Goal: Task Accomplishment & Management: Complete application form

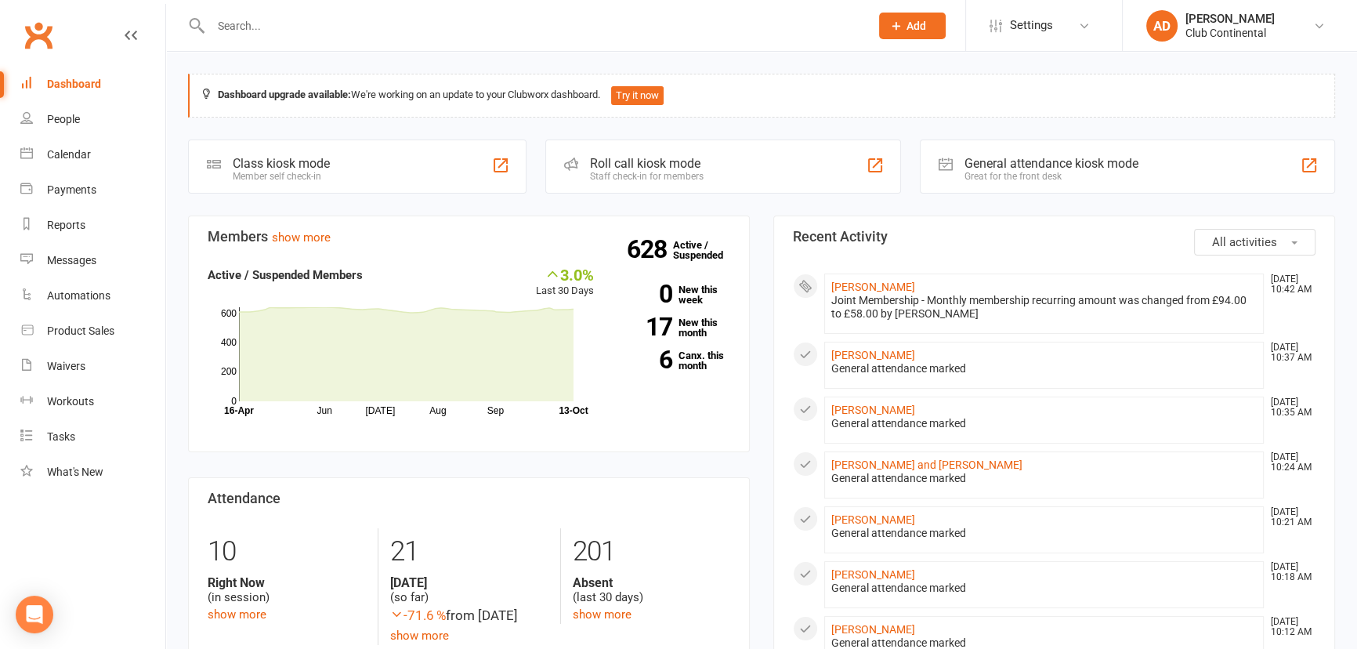
click at [258, 23] on input "text" at bounding box center [532, 26] width 653 height 22
type input "malcom"
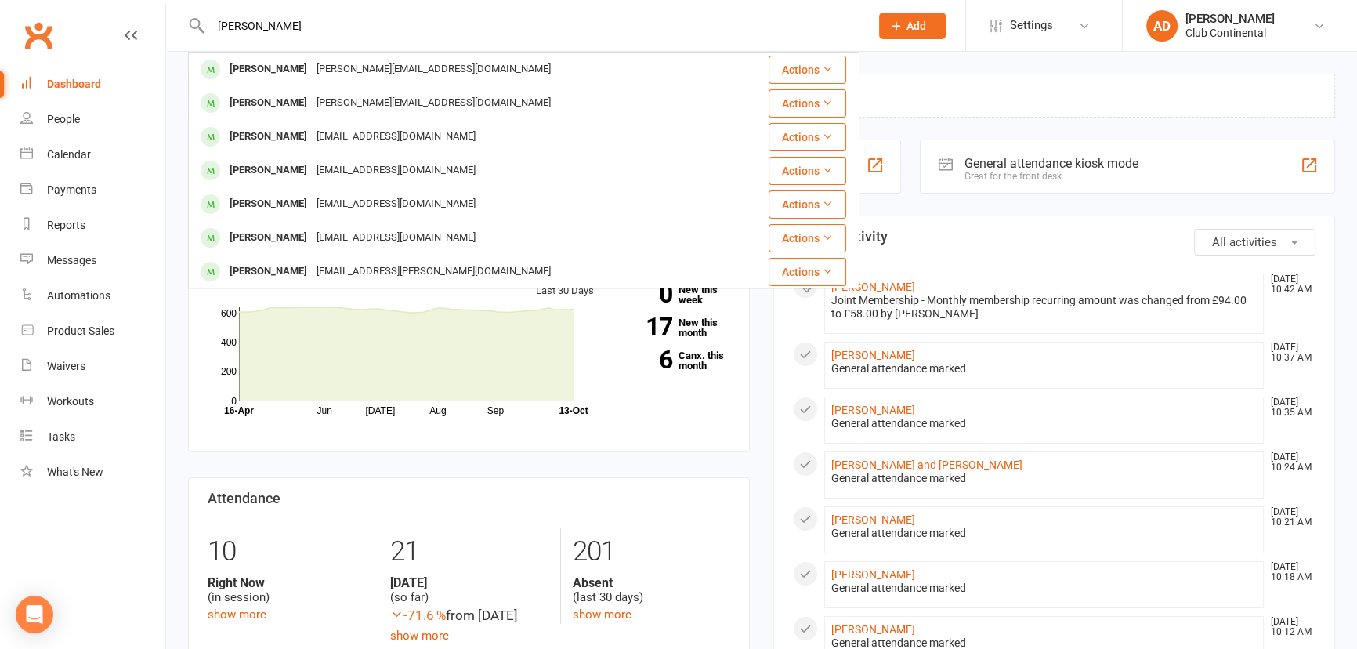
drag, startPoint x: 289, startPoint y: 24, endPoint x: 24, endPoint y: 27, distance: 264.9
click at [24, 4] on header "malcom Malcom Holden jacqueline_holden@sky.com Actions Malcolm Holden jacquelin…" at bounding box center [678, 4] width 1357 height 0
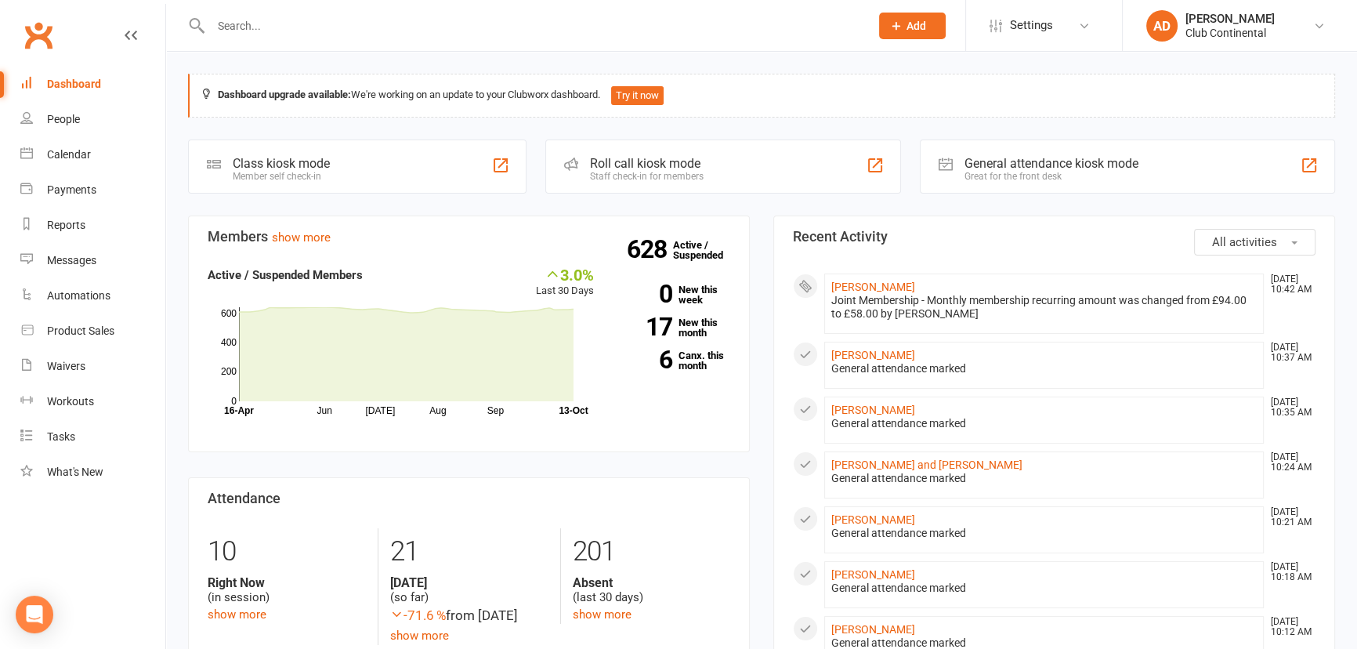
click at [931, 24] on button "Add" at bounding box center [912, 26] width 67 height 27
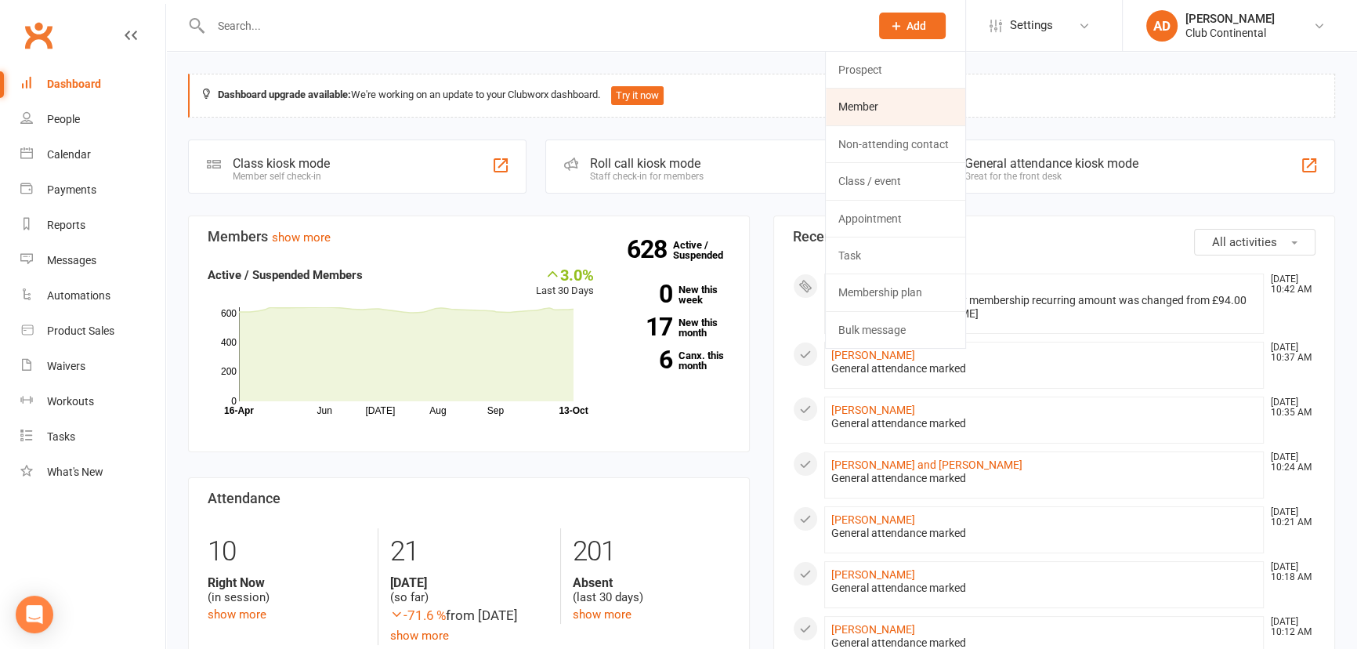
click at [897, 112] on link "Member" at bounding box center [895, 107] width 139 height 36
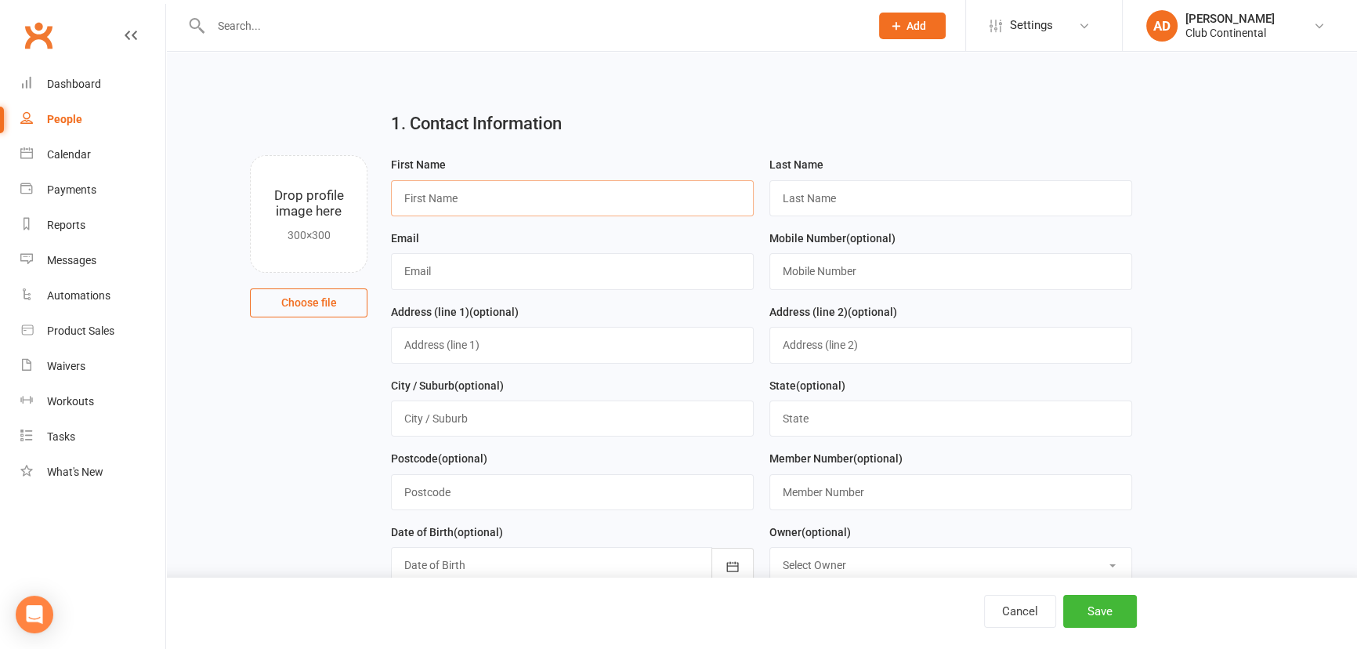
click at [441, 196] on input "text" at bounding box center [572, 198] width 363 height 36
type input "Malcom"
type input "Venning"
click at [428, 284] on input "text" at bounding box center [572, 271] width 363 height 36
type input "malcolmvenning@gmail.com"
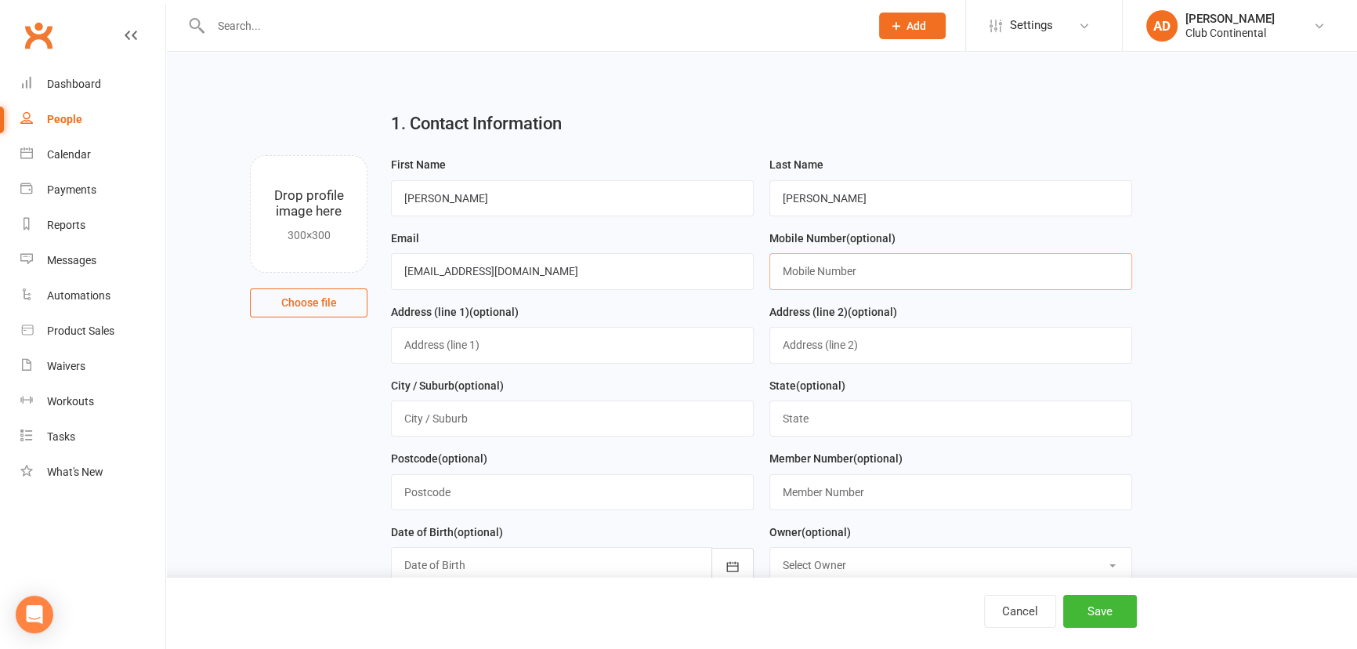
click at [807, 261] on input "text" at bounding box center [951, 271] width 363 height 36
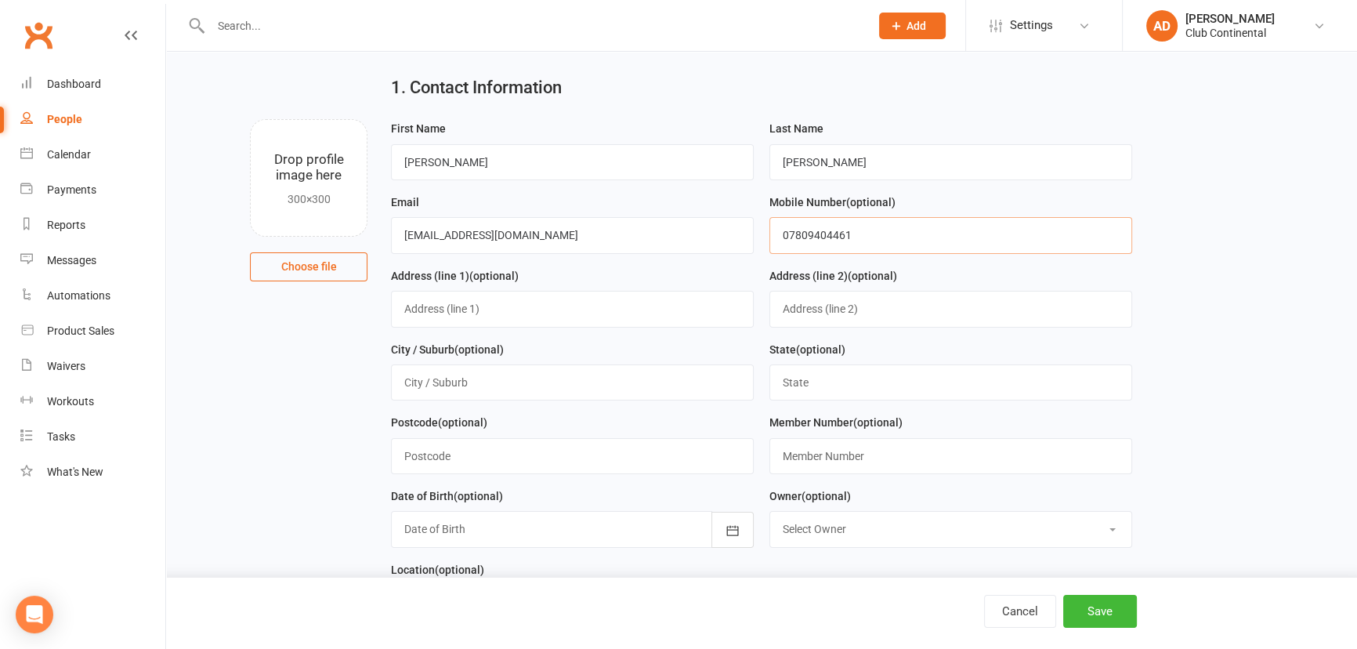
scroll to position [71, 0]
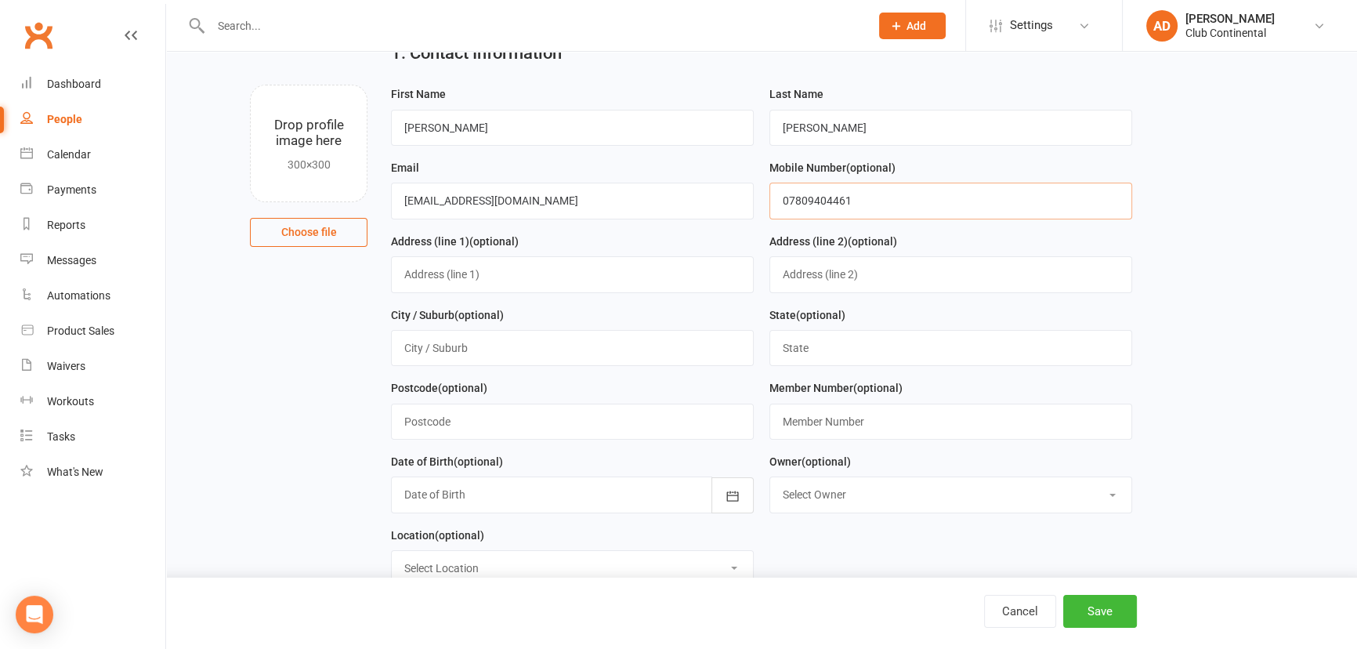
type input "07809404461"
click at [430, 277] on input "text" at bounding box center [572, 274] width 363 height 36
type input "121 Beacon park road"
type input "Plymouth"
type input "Devon"
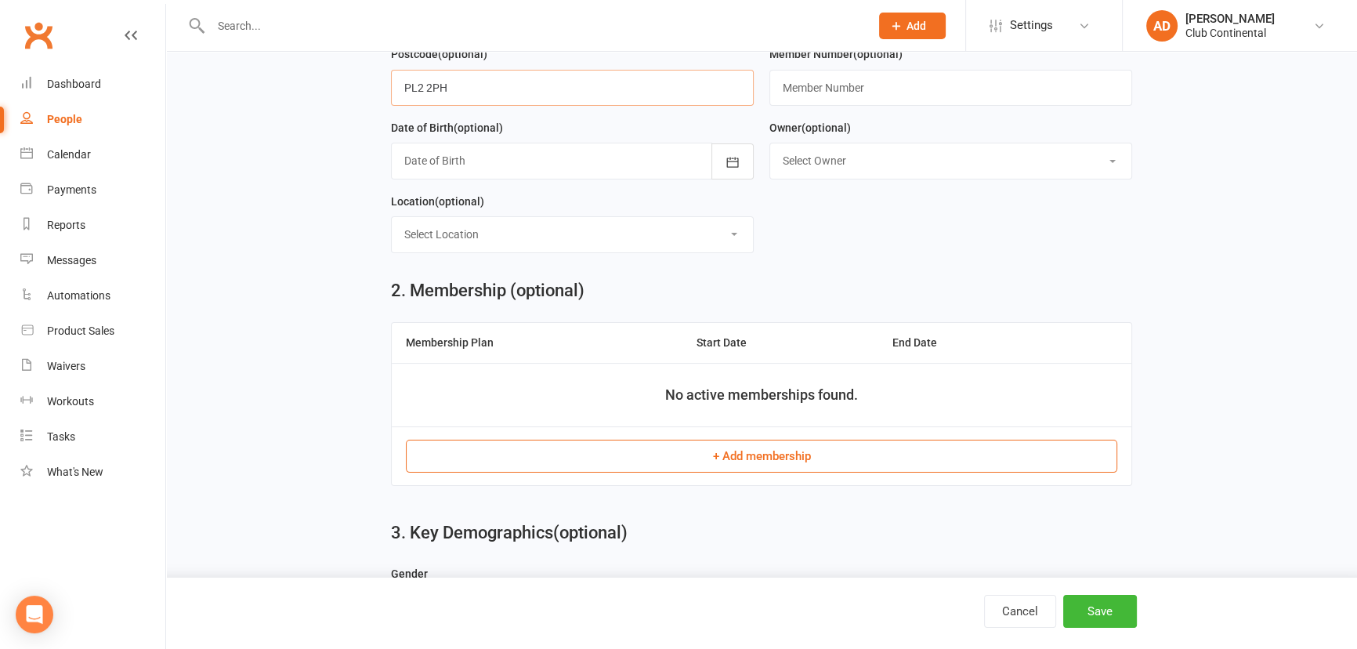
scroll to position [427, 0]
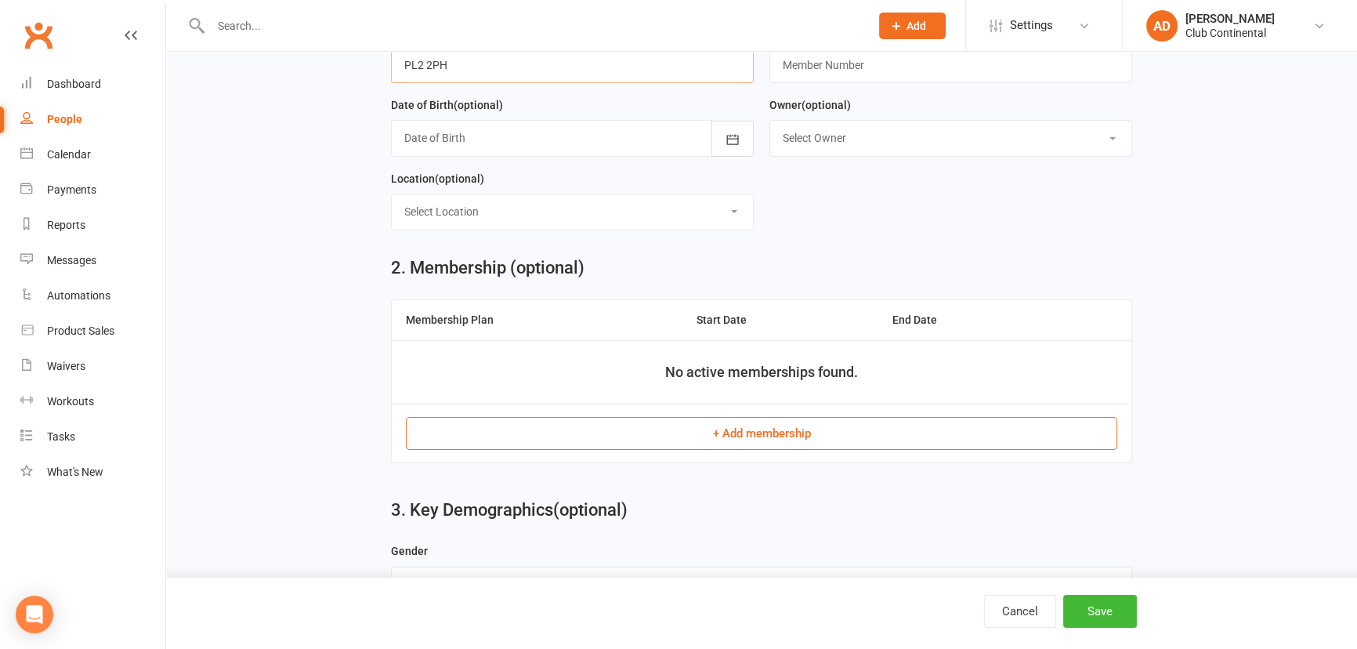
type input "PL2 2PH"
click at [701, 434] on button "+ Add membership" at bounding box center [762, 433] width 712 height 33
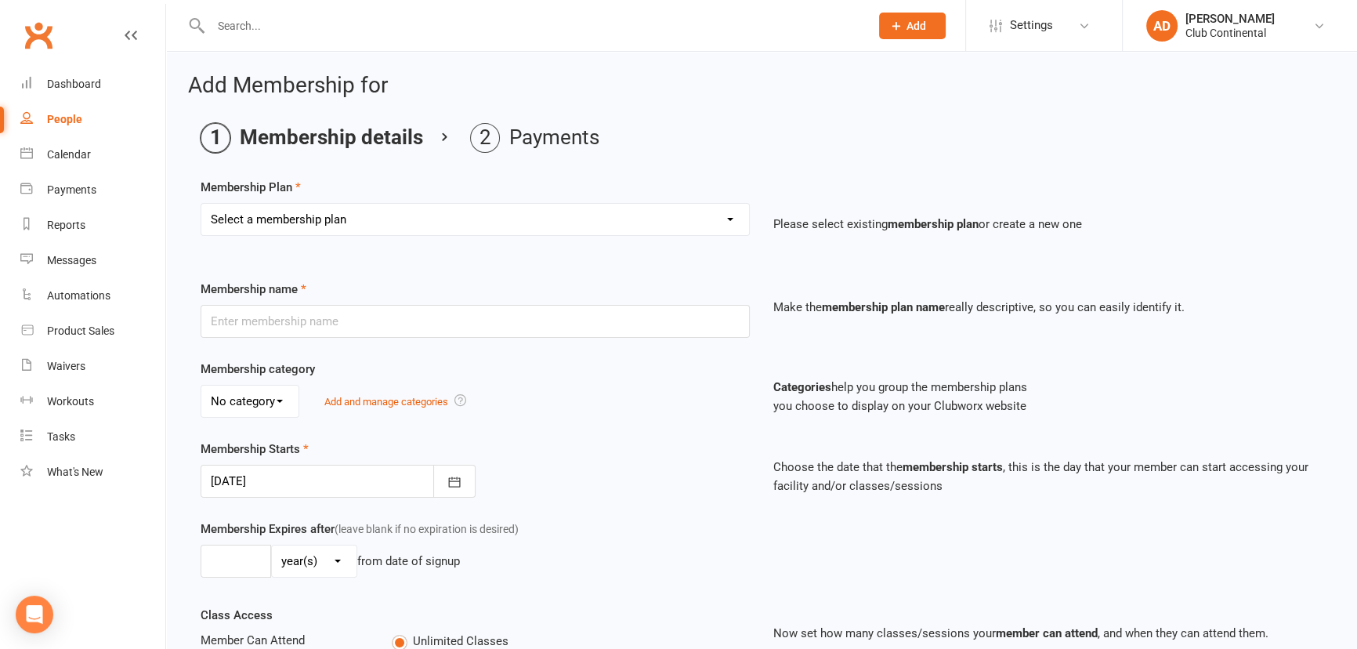
click at [310, 212] on select "Select a membership plan Create new Membership Plan Single Membership - Monthly…" at bounding box center [475, 219] width 548 height 31
select select "7"
click at [201, 204] on select "Select a membership plan Create new Membership Plan Single Membership - Monthly…" at bounding box center [475, 219] width 548 height 31
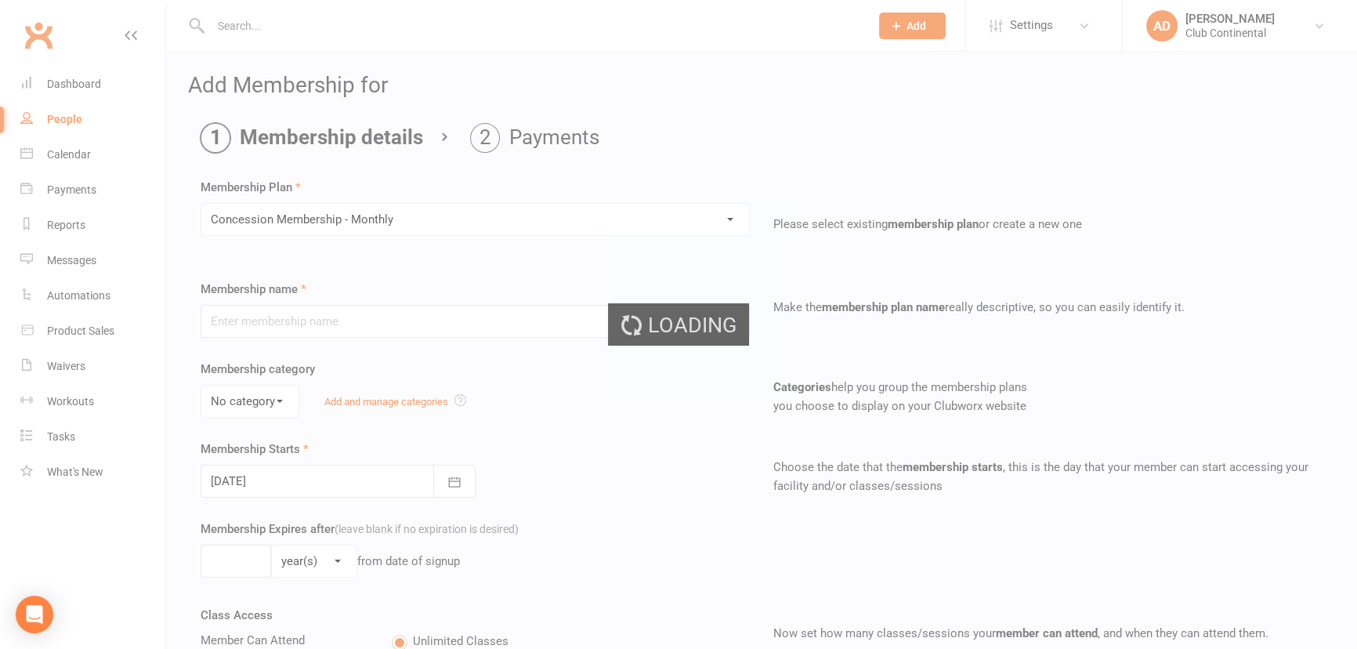
type input "Concession Membership - Monthly"
select select "0"
type input "0"
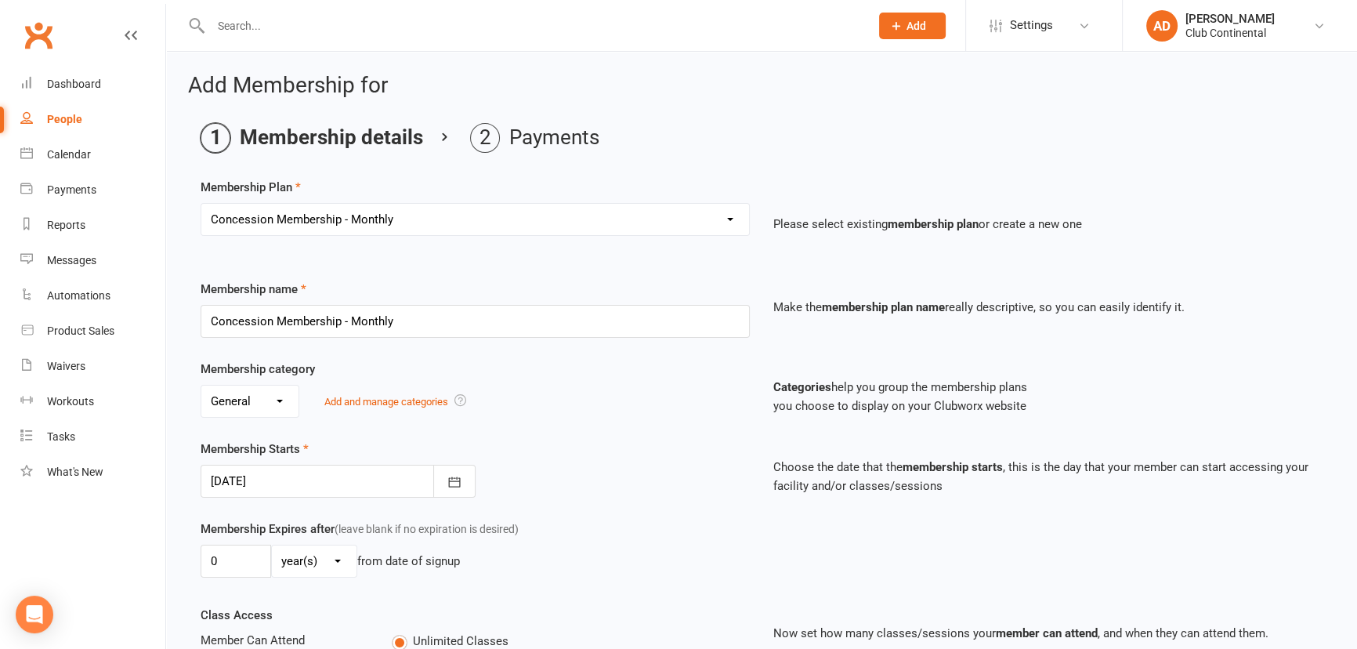
click at [310, 215] on select "Select a membership plan Create new Membership Plan Single Membership - Monthly…" at bounding box center [475, 219] width 548 height 31
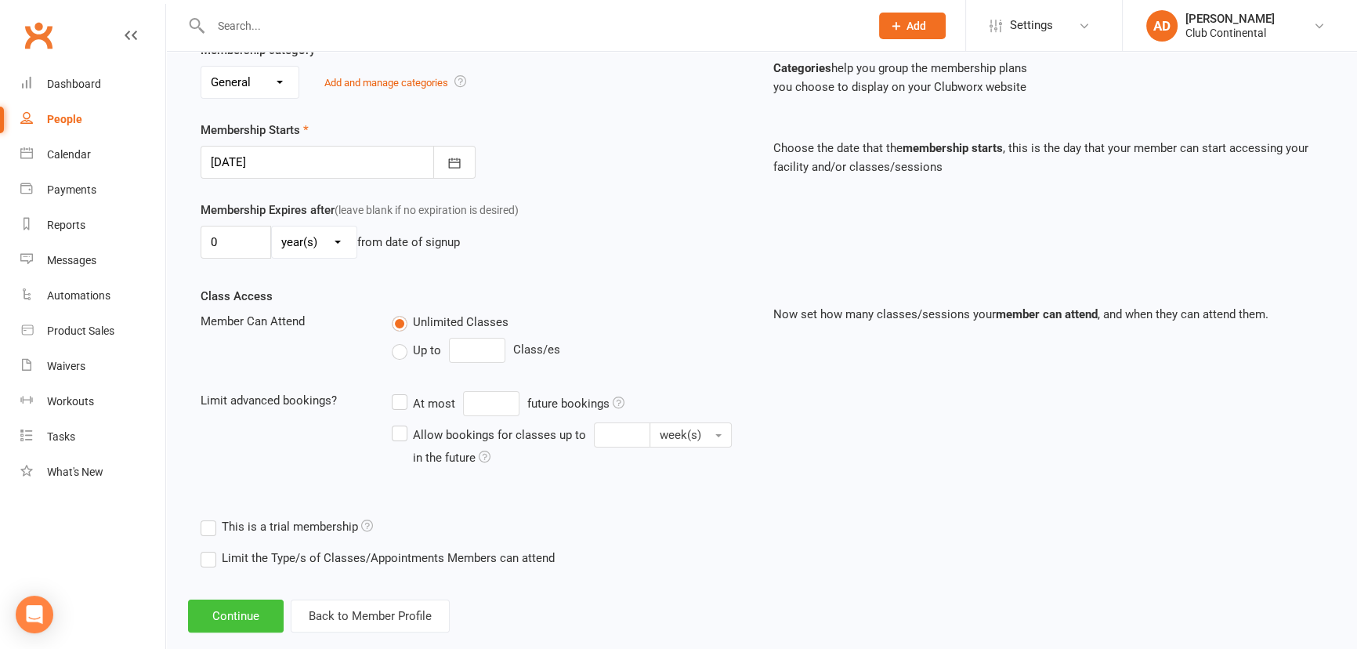
scroll to position [346, 0]
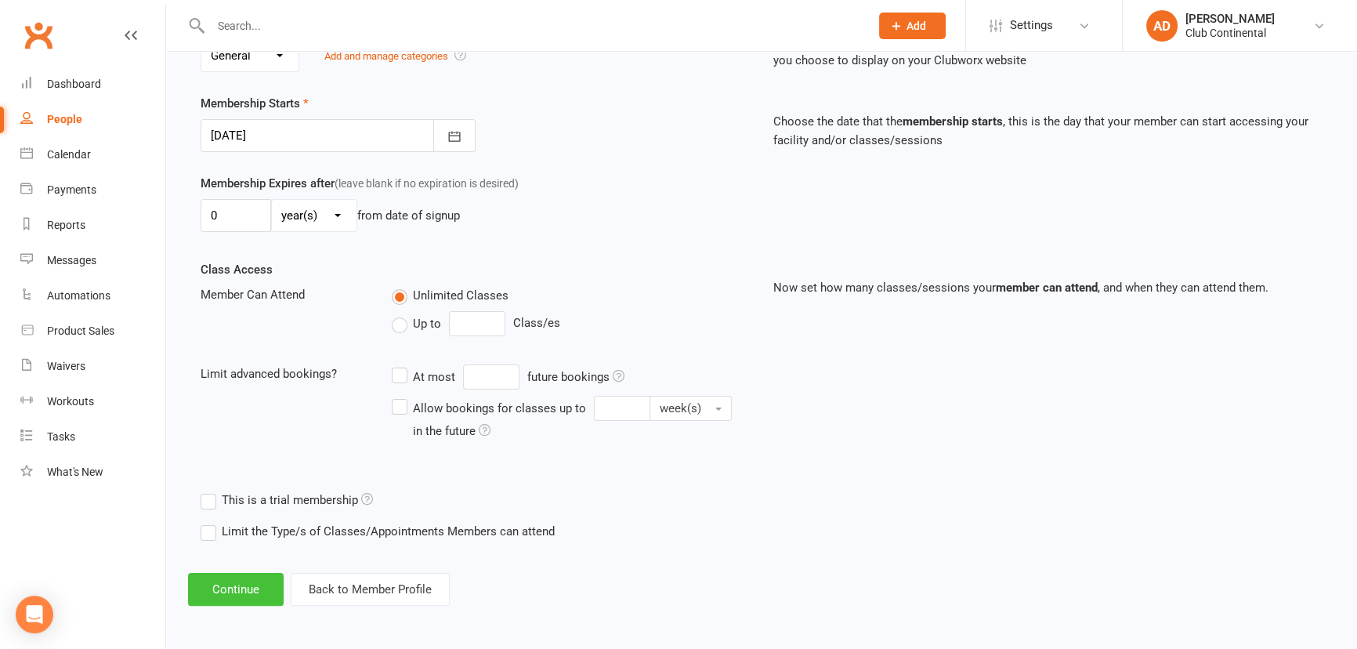
click at [223, 595] on button "Continue" at bounding box center [236, 589] width 96 height 33
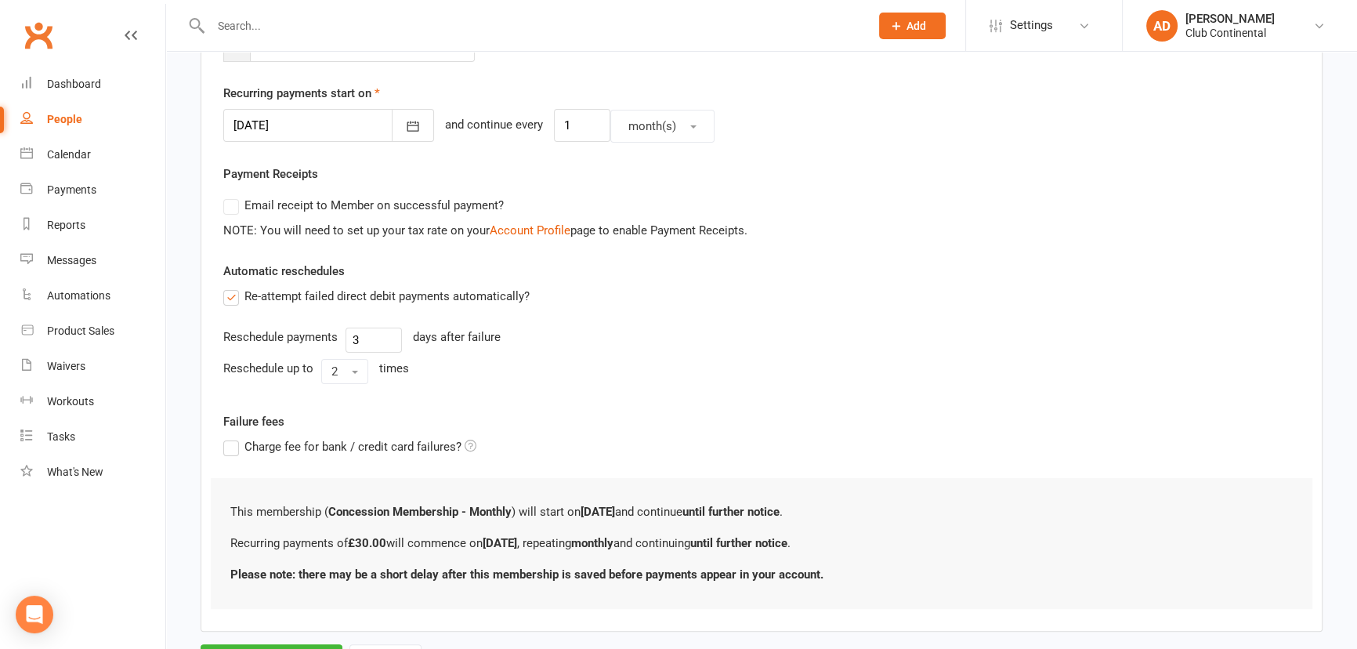
scroll to position [212, 0]
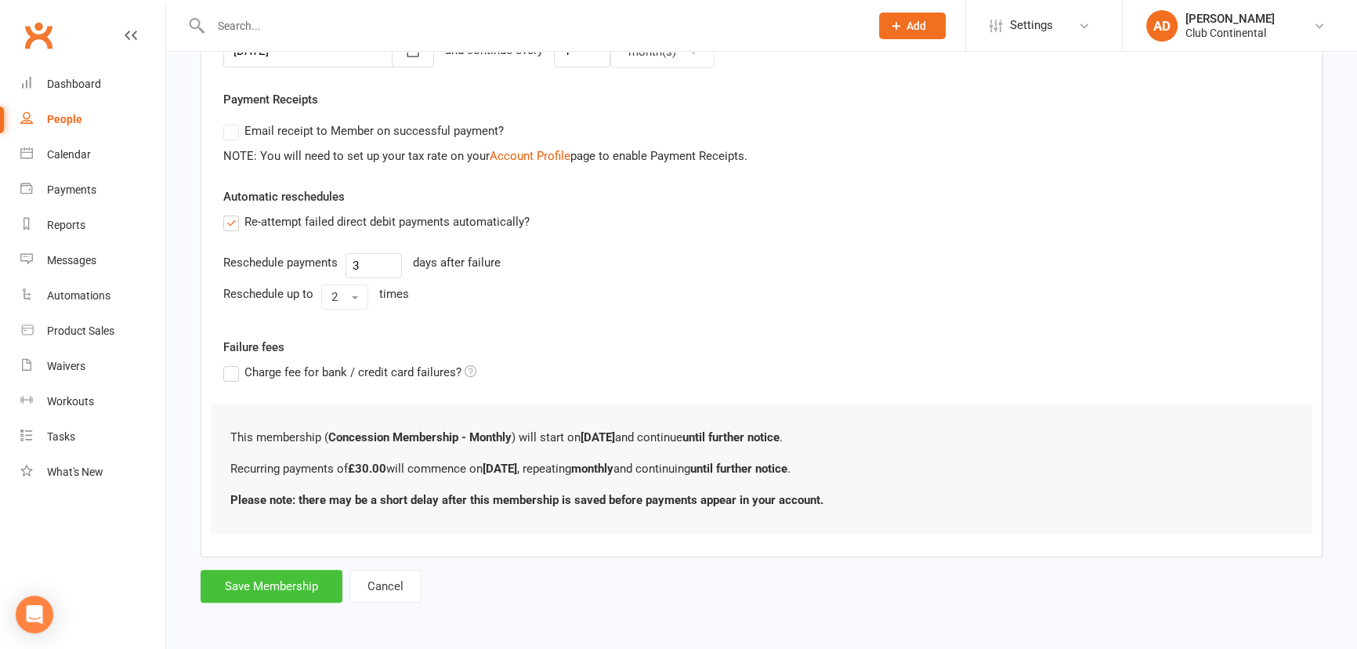
click at [252, 595] on button "Save Membership" at bounding box center [272, 586] width 142 height 33
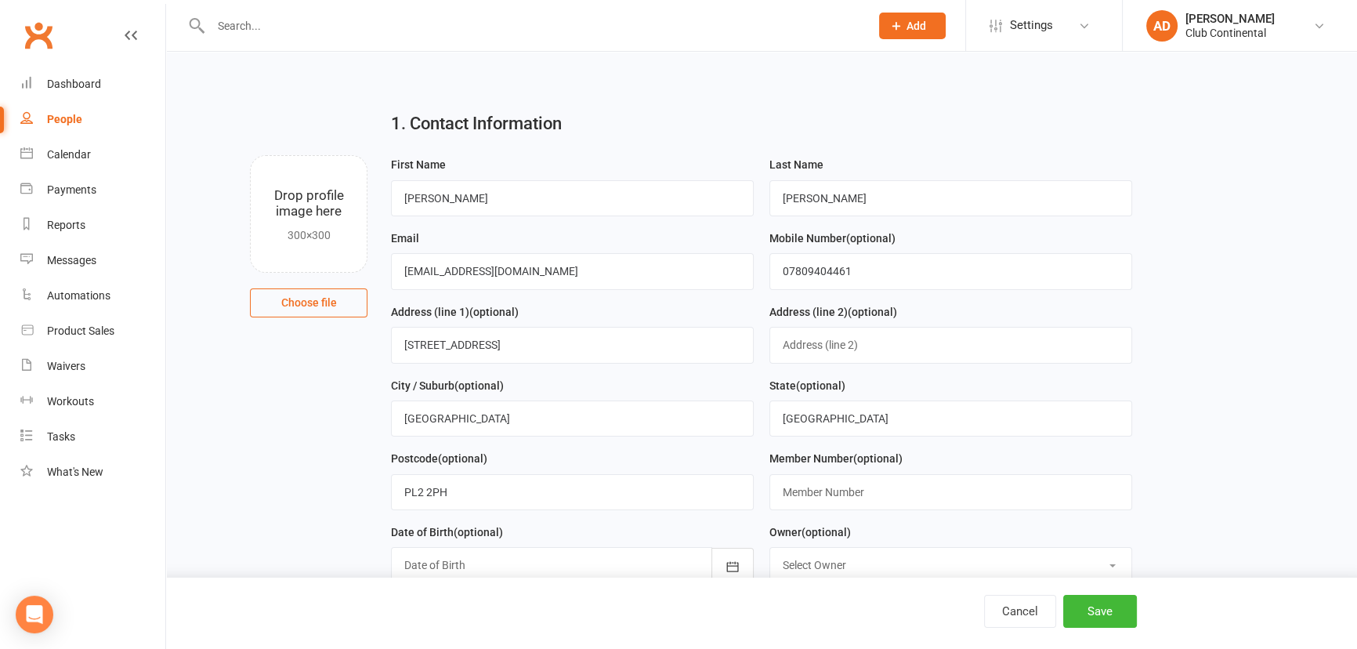
drag, startPoint x: 338, startPoint y: 342, endPoint x: 346, endPoint y: 78, distance: 264.2
click at [267, 208] on input "file" at bounding box center [309, 214] width 116 height 116
type input "C:\fakepath\WIN_20251013_11_30_04_Pro.jpg"
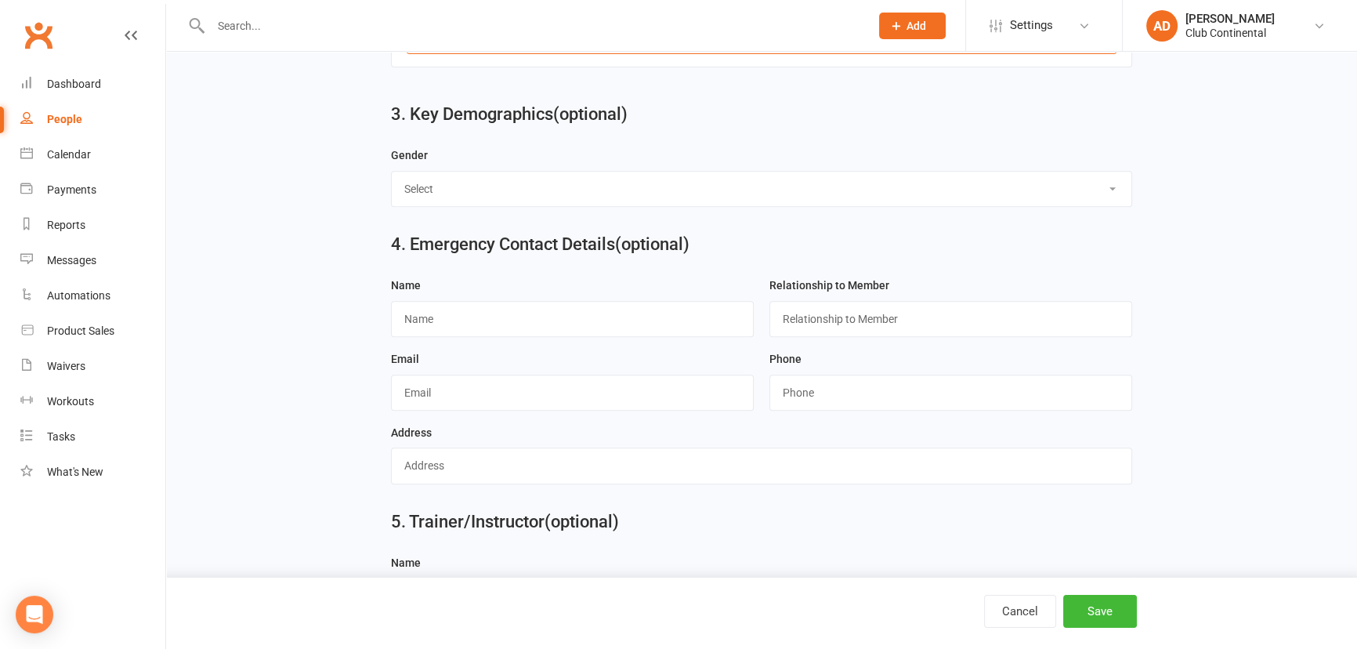
scroll to position [883, 0]
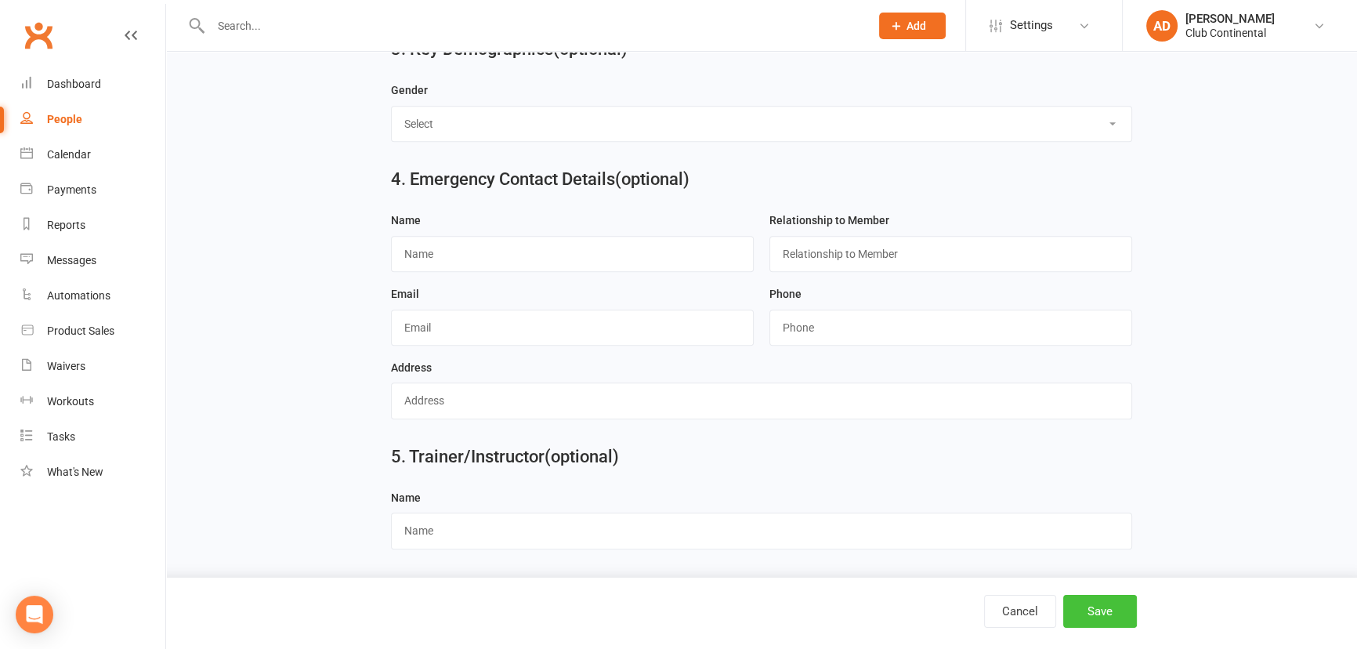
click at [1091, 616] on button "Save" at bounding box center [1100, 611] width 74 height 33
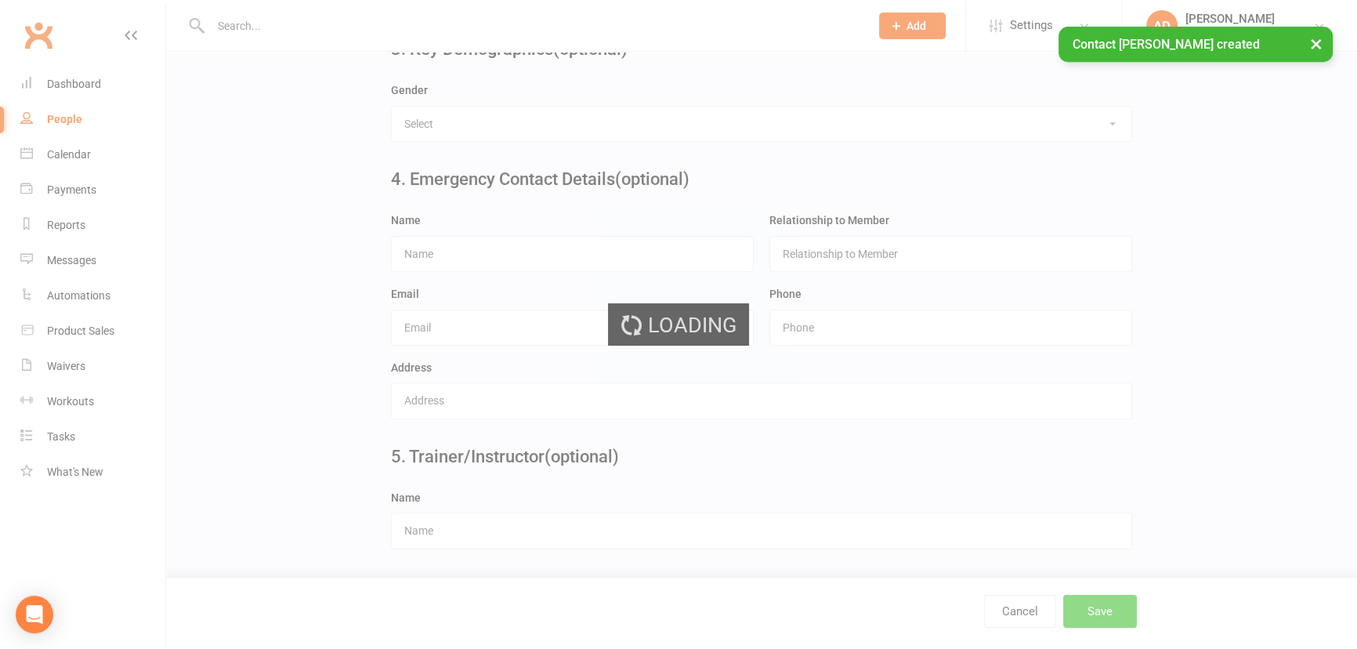
scroll to position [0, 0]
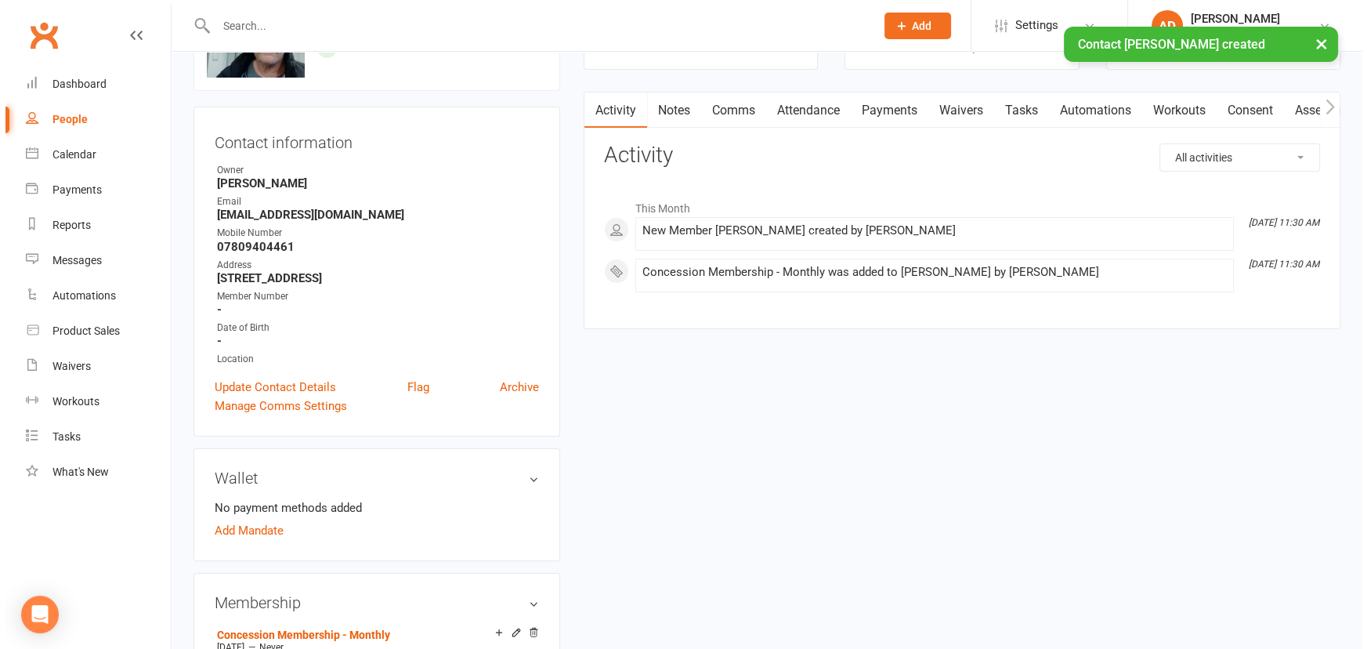
scroll to position [213, 0]
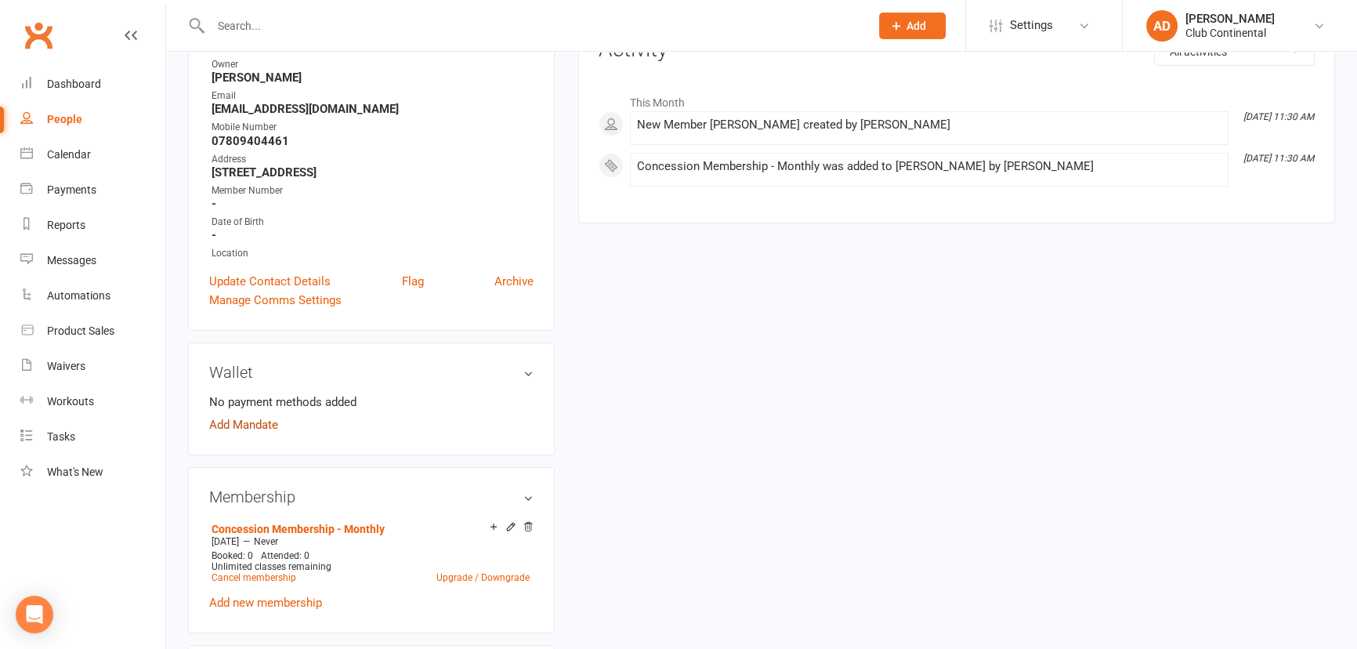
click at [236, 423] on link "Add Mandate" at bounding box center [243, 424] width 69 height 19
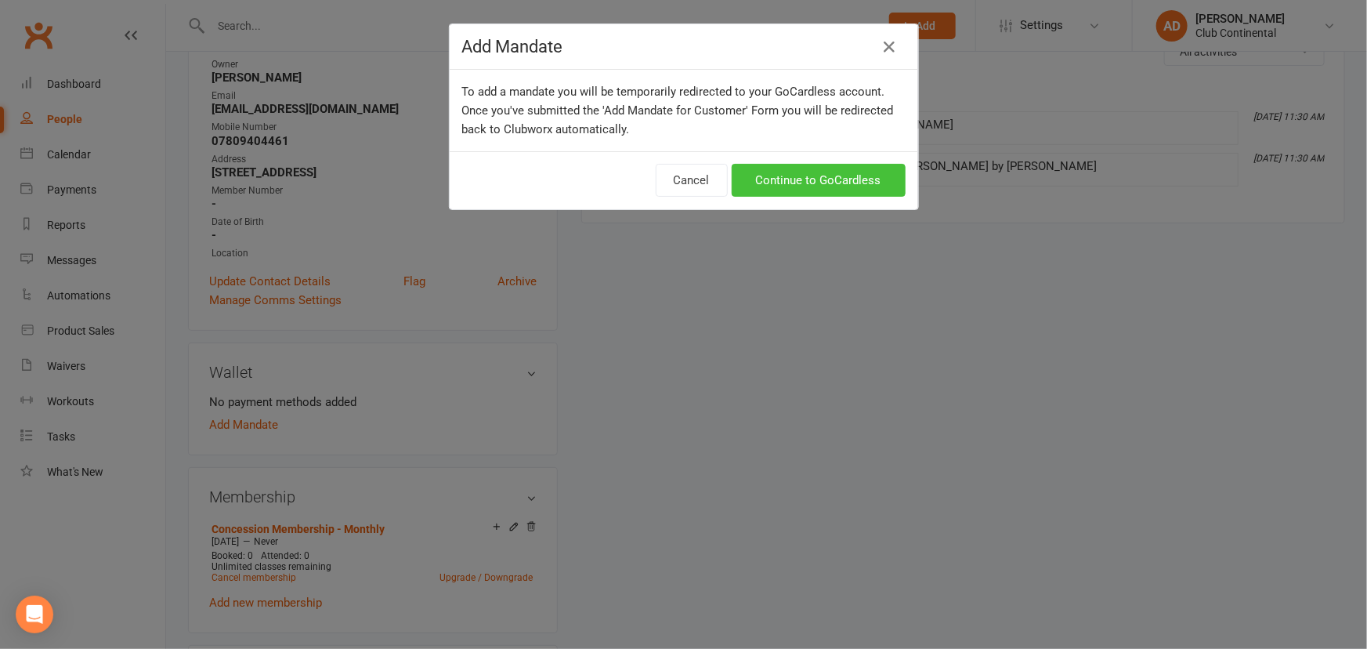
click at [838, 190] on link "Continue to GoCardless" at bounding box center [819, 180] width 174 height 33
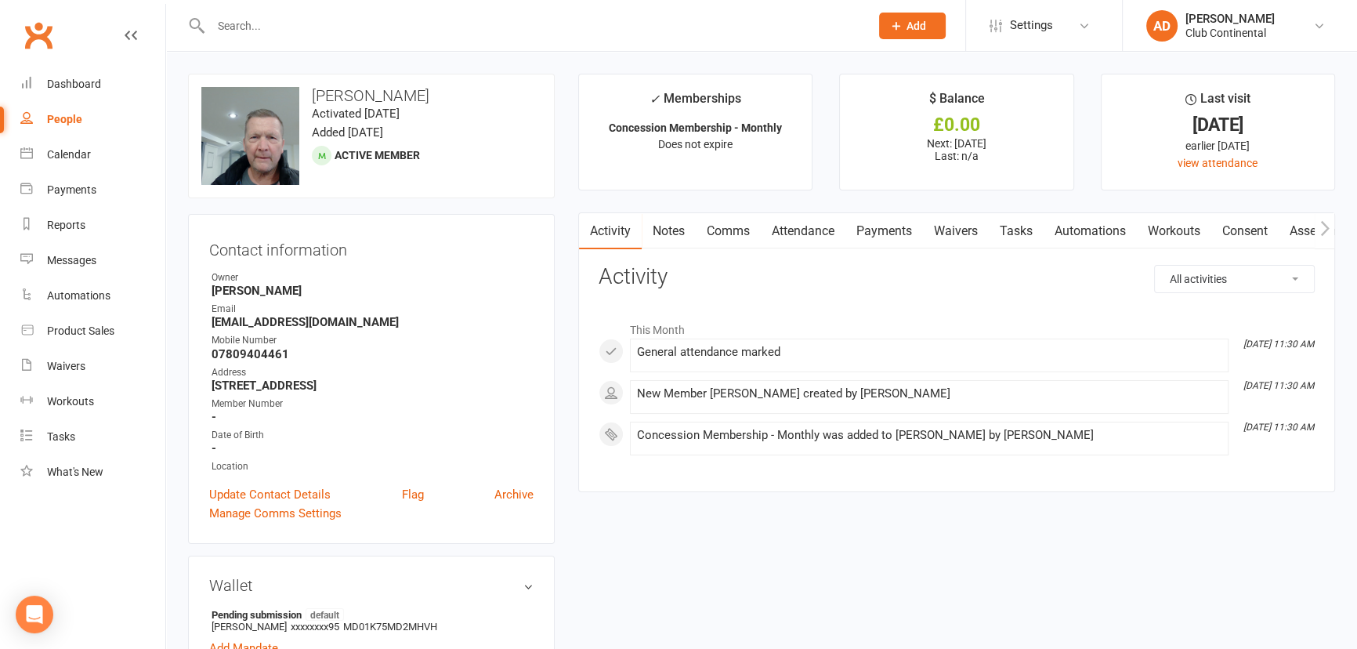
click at [38, 48] on link "Clubworx" at bounding box center [38, 35] width 39 height 39
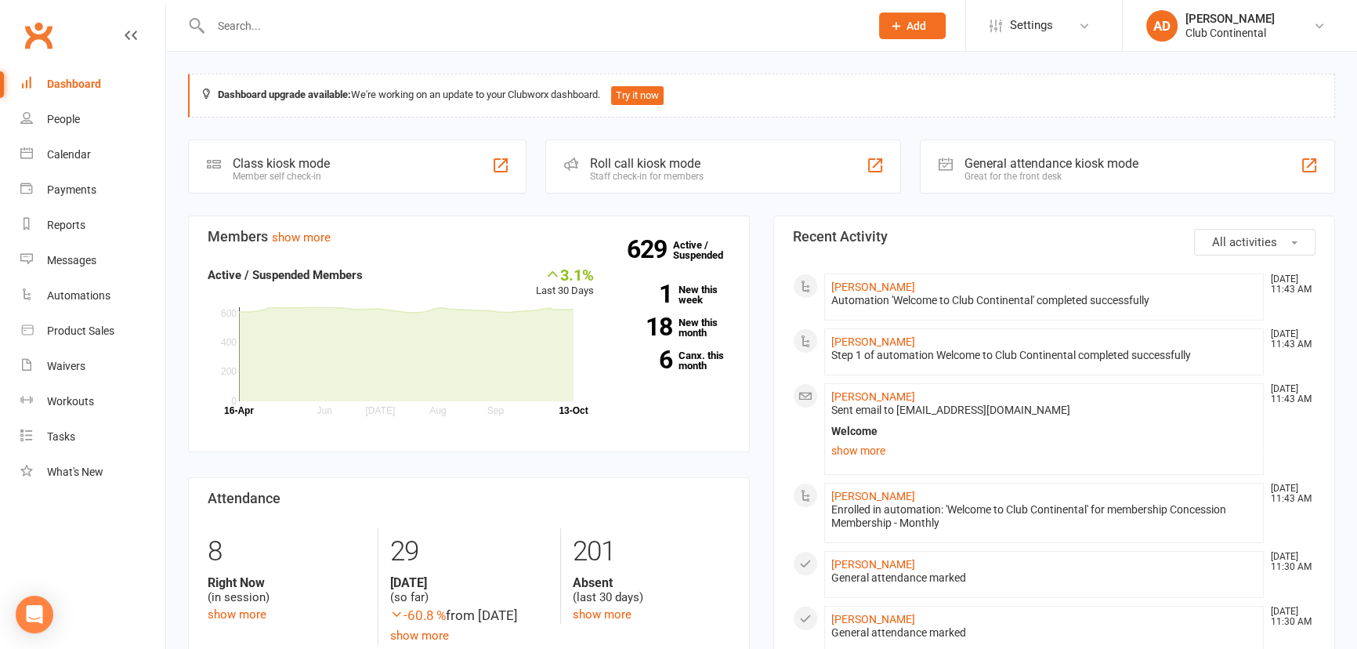
click at [313, 27] on input "text" at bounding box center [532, 26] width 653 height 22
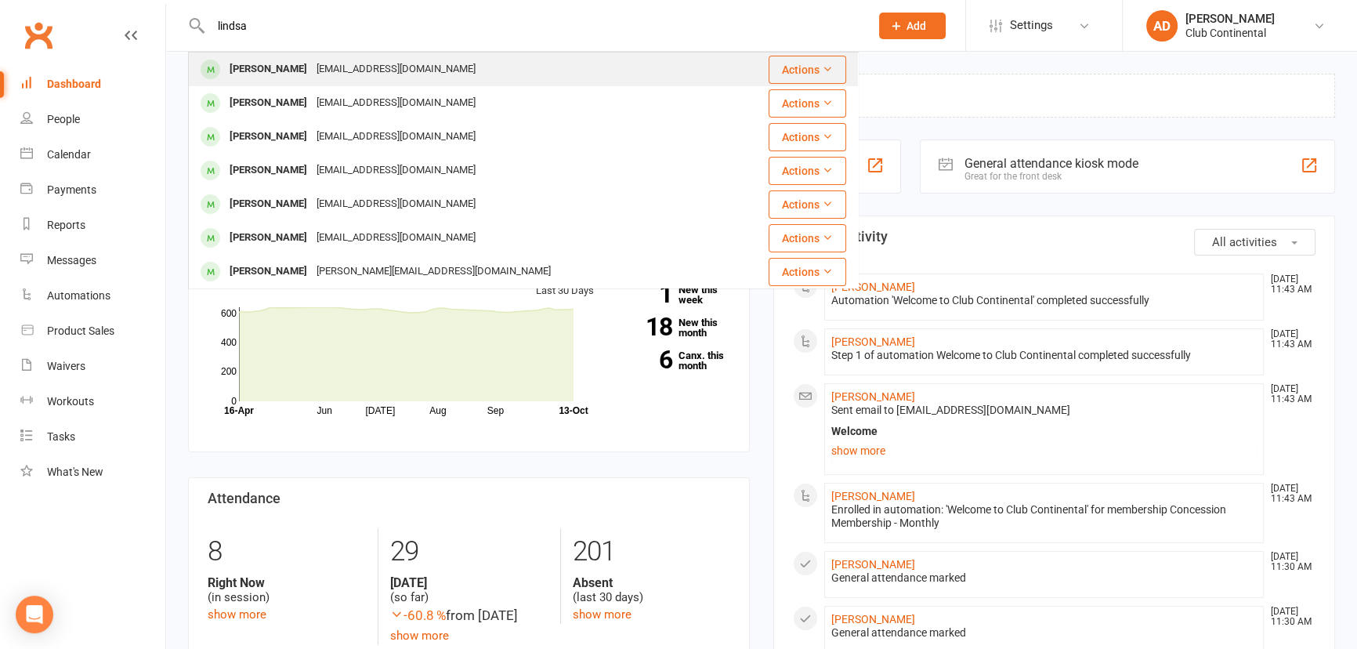
type input "lindsa"
click at [270, 60] on div "[PERSON_NAME]" at bounding box center [268, 69] width 87 height 23
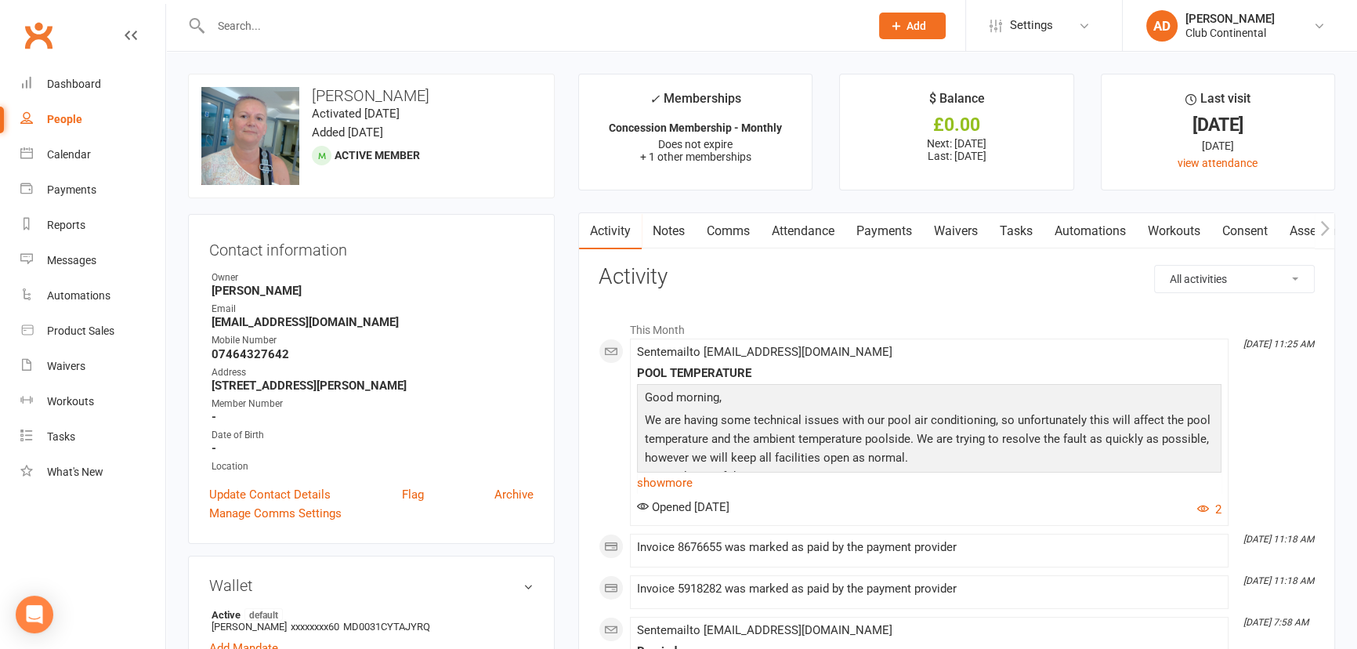
click at [46, 39] on link "Clubworx" at bounding box center [38, 35] width 39 height 39
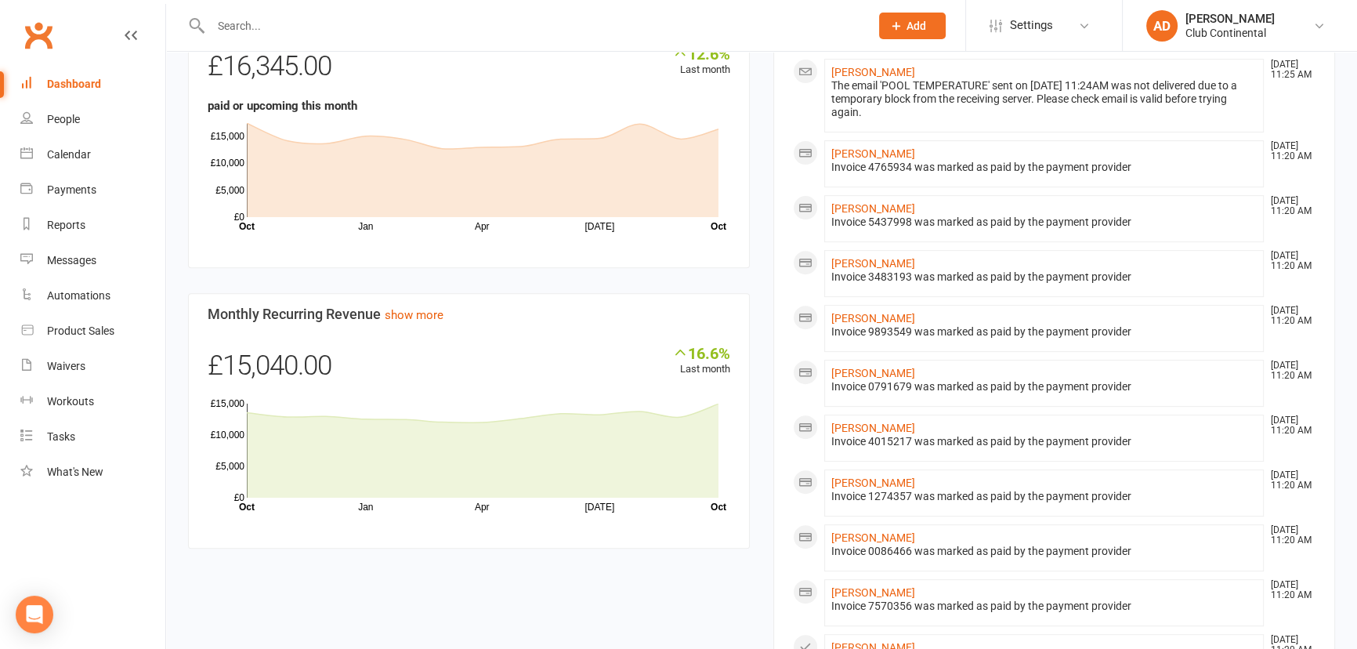
scroll to position [712, 0]
click at [856, 324] on link "[PERSON_NAME]" at bounding box center [873, 317] width 84 height 13
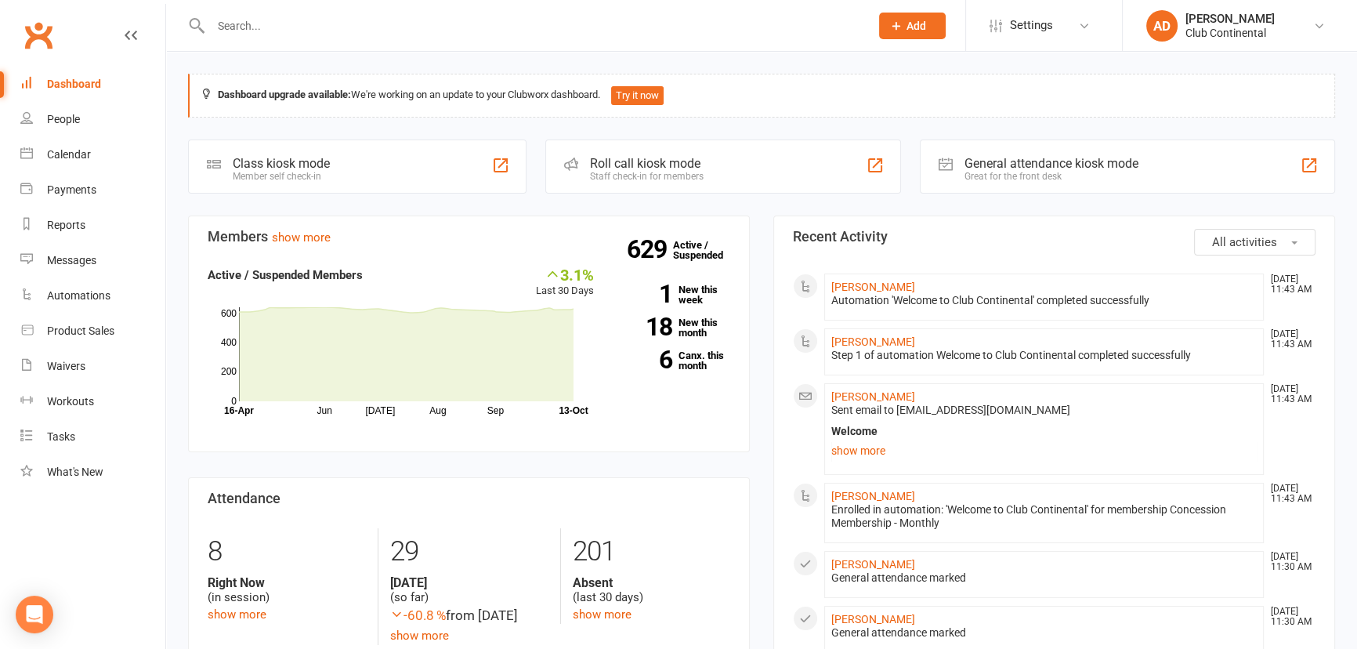
click at [1228, 241] on span "All activities" at bounding box center [1244, 242] width 65 height 14
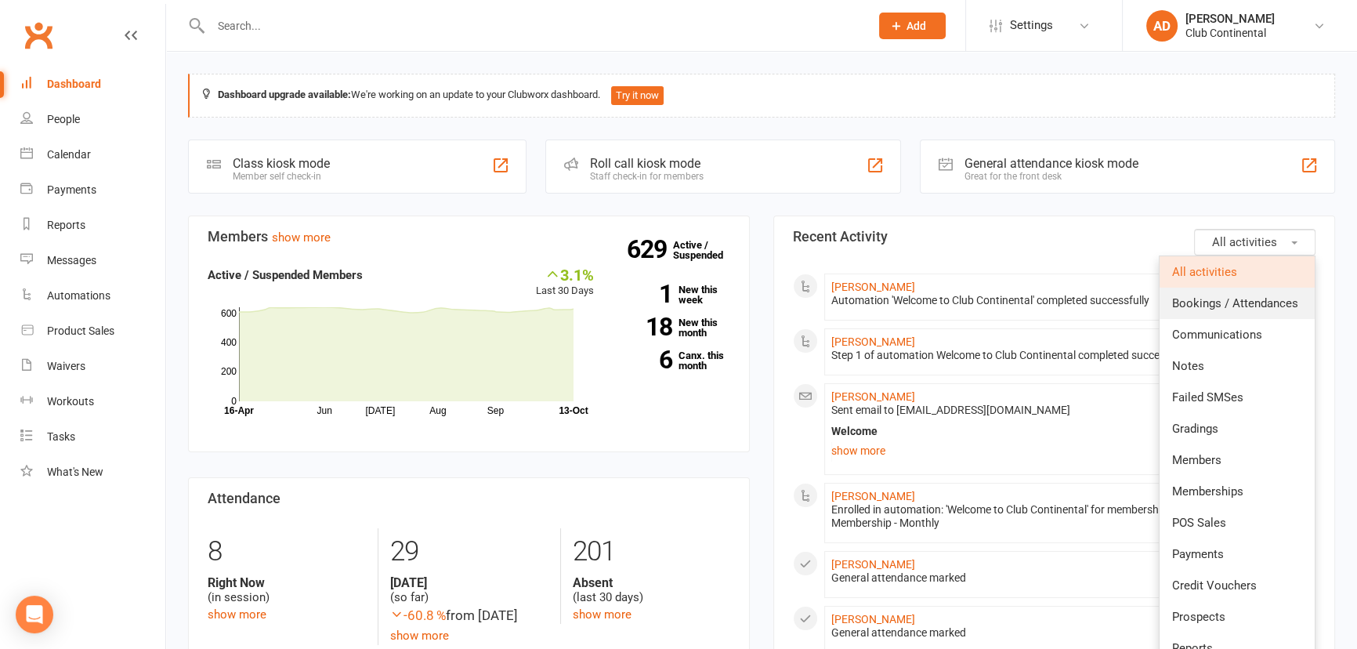
click at [1196, 303] on span "Bookings / Attendances" at bounding box center [1235, 303] width 126 height 14
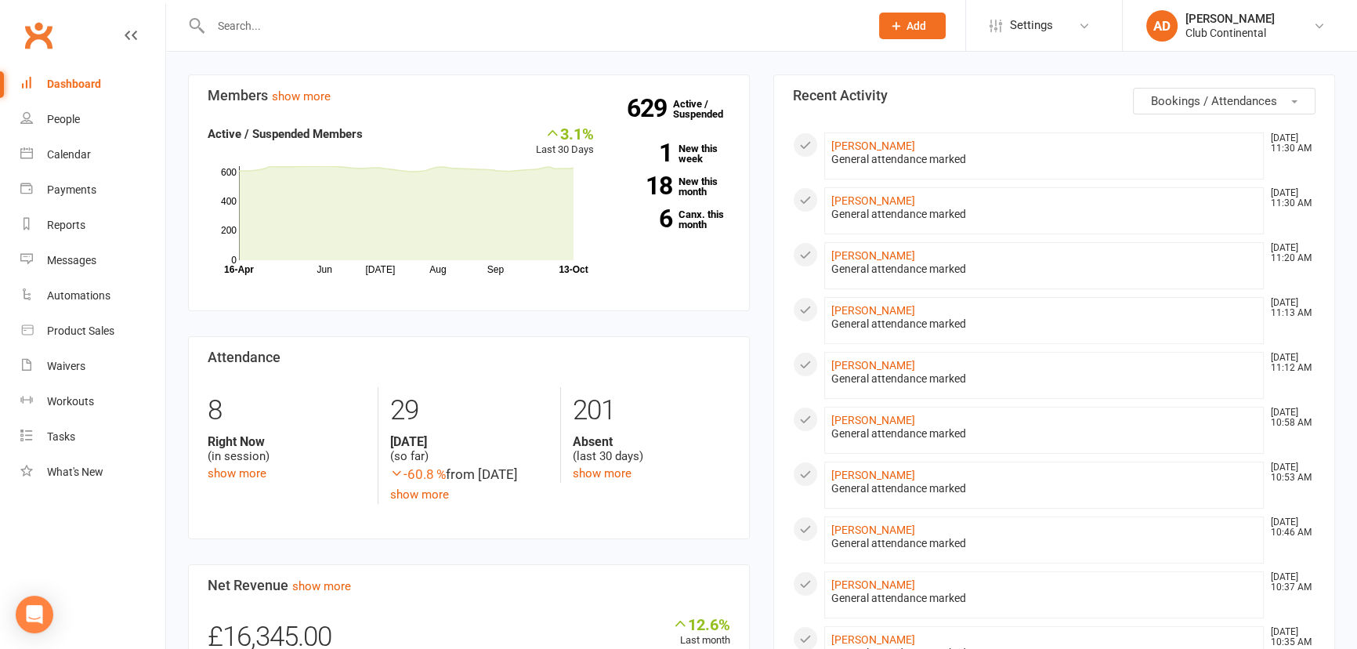
scroll to position [142, 0]
click at [886, 207] on div "General attendance marked" at bounding box center [1044, 213] width 426 height 13
click at [890, 195] on link "[PERSON_NAME]" at bounding box center [873, 200] width 84 height 13
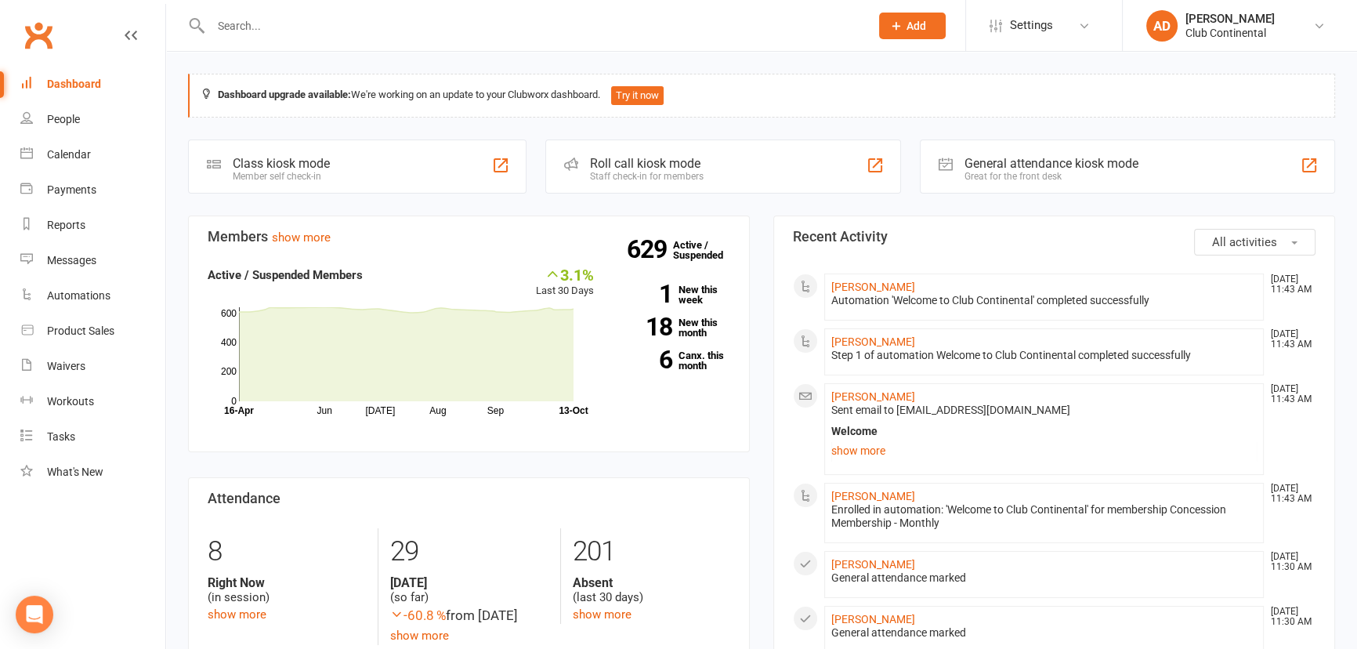
click at [1254, 239] on span "All activities" at bounding box center [1244, 242] width 65 height 14
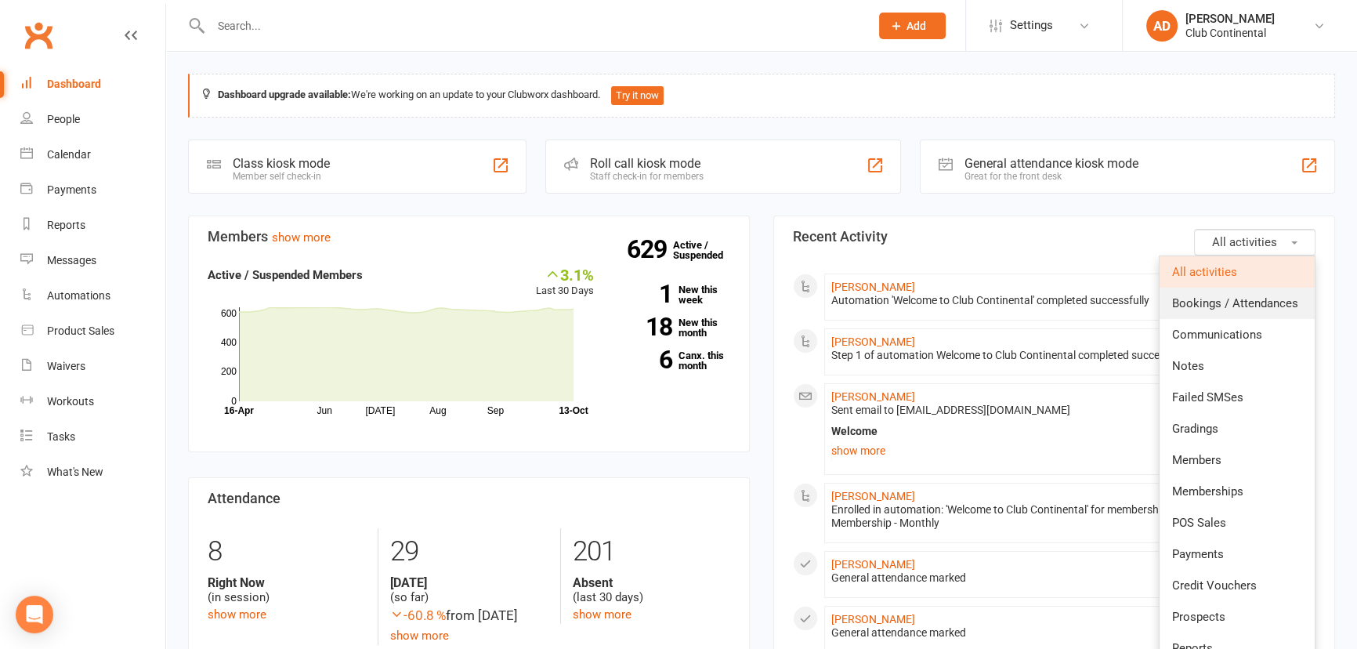
click at [1205, 292] on link "Bookings / Attendances" at bounding box center [1237, 303] width 155 height 31
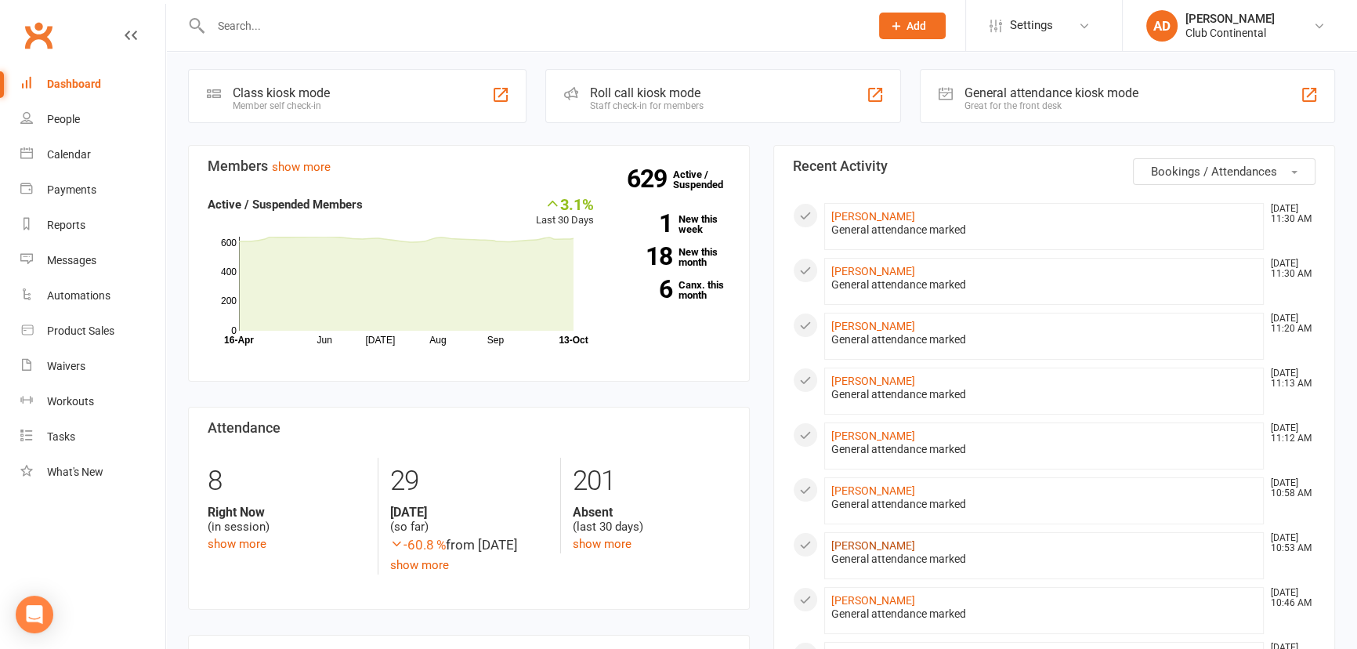
scroll to position [142, 0]
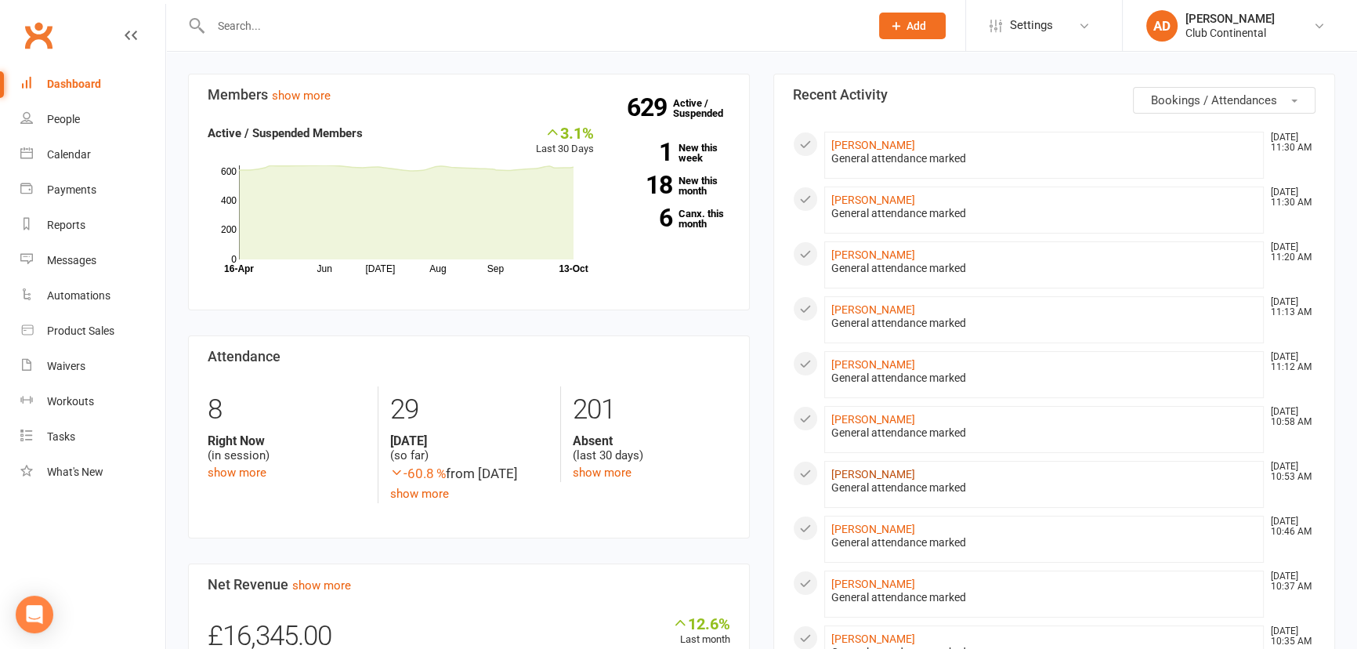
click at [879, 468] on link "Malcolm Bailey" at bounding box center [873, 474] width 84 height 13
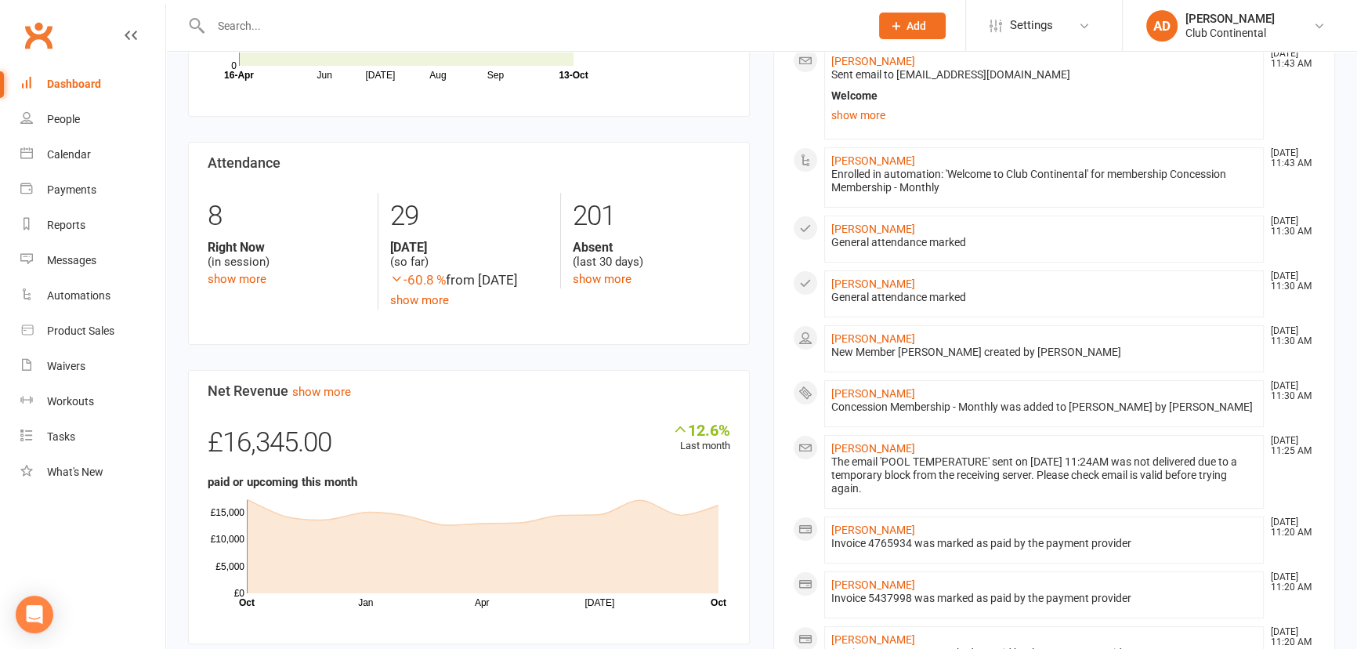
scroll to position [427, 0]
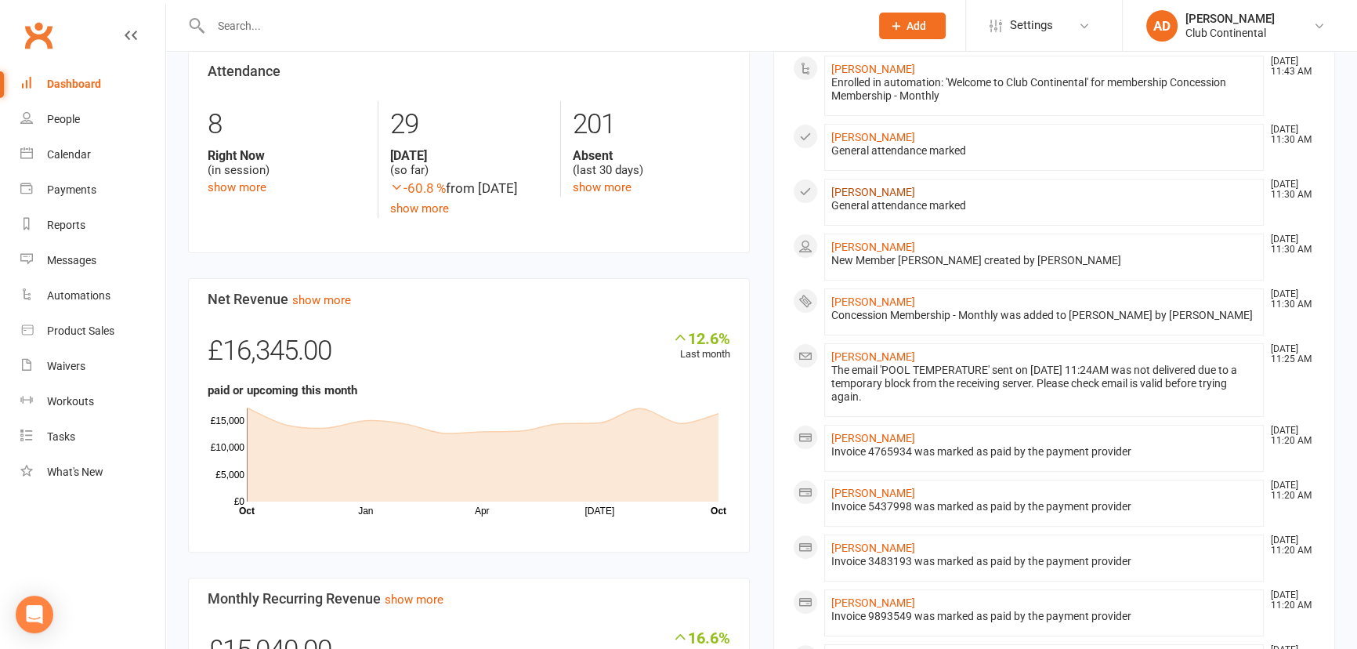
click at [862, 195] on link "[PERSON_NAME]" at bounding box center [873, 192] width 84 height 13
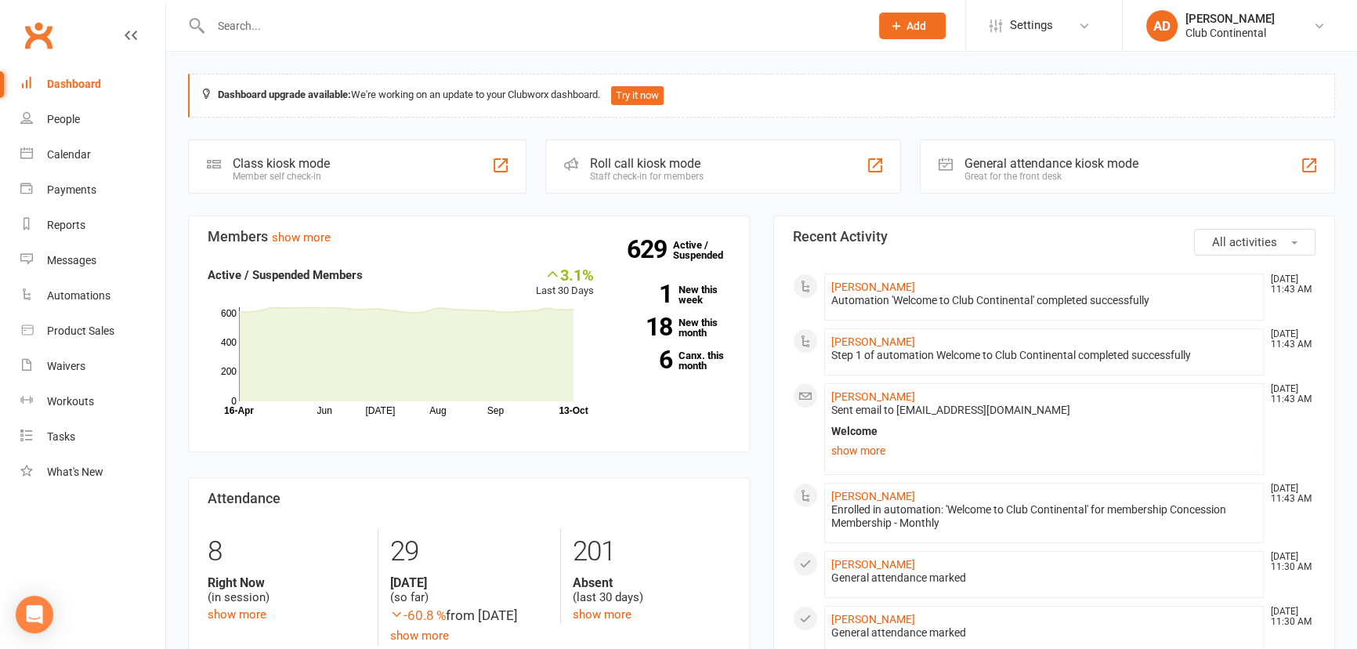
click at [1217, 229] on button "All activities" at bounding box center [1254, 242] width 121 height 27
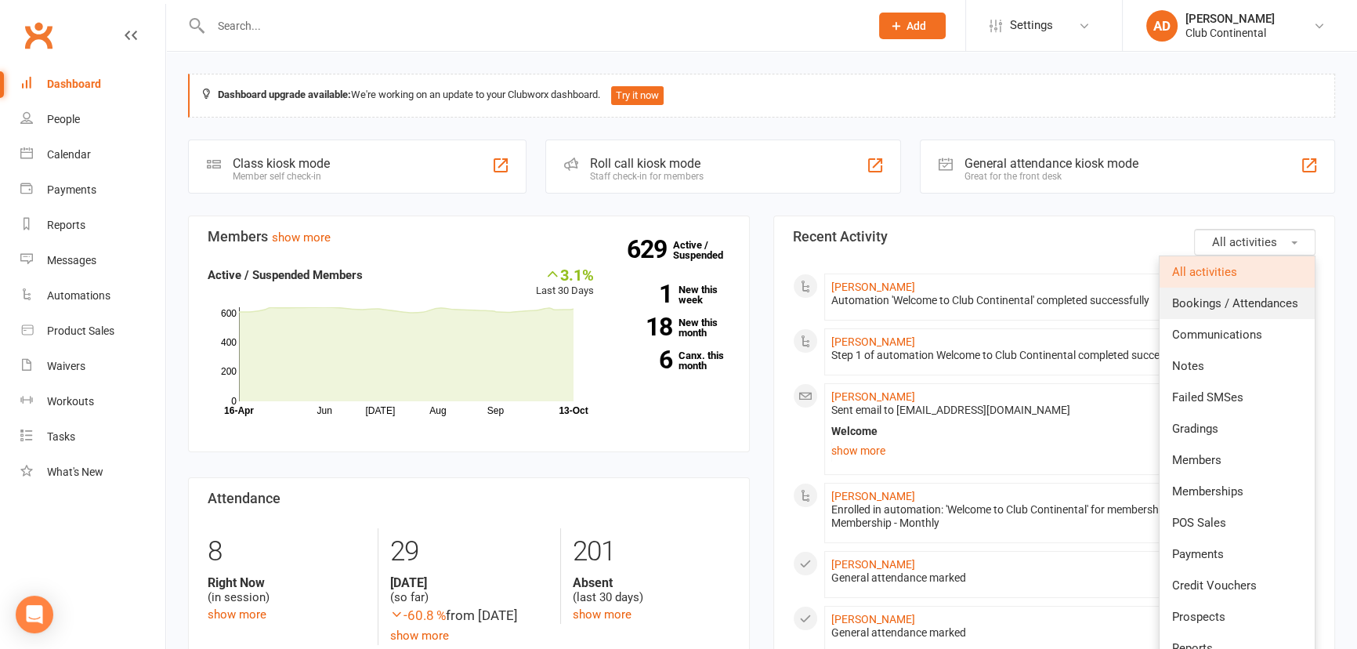
click at [1231, 311] on link "Bookings / Attendances" at bounding box center [1237, 303] width 155 height 31
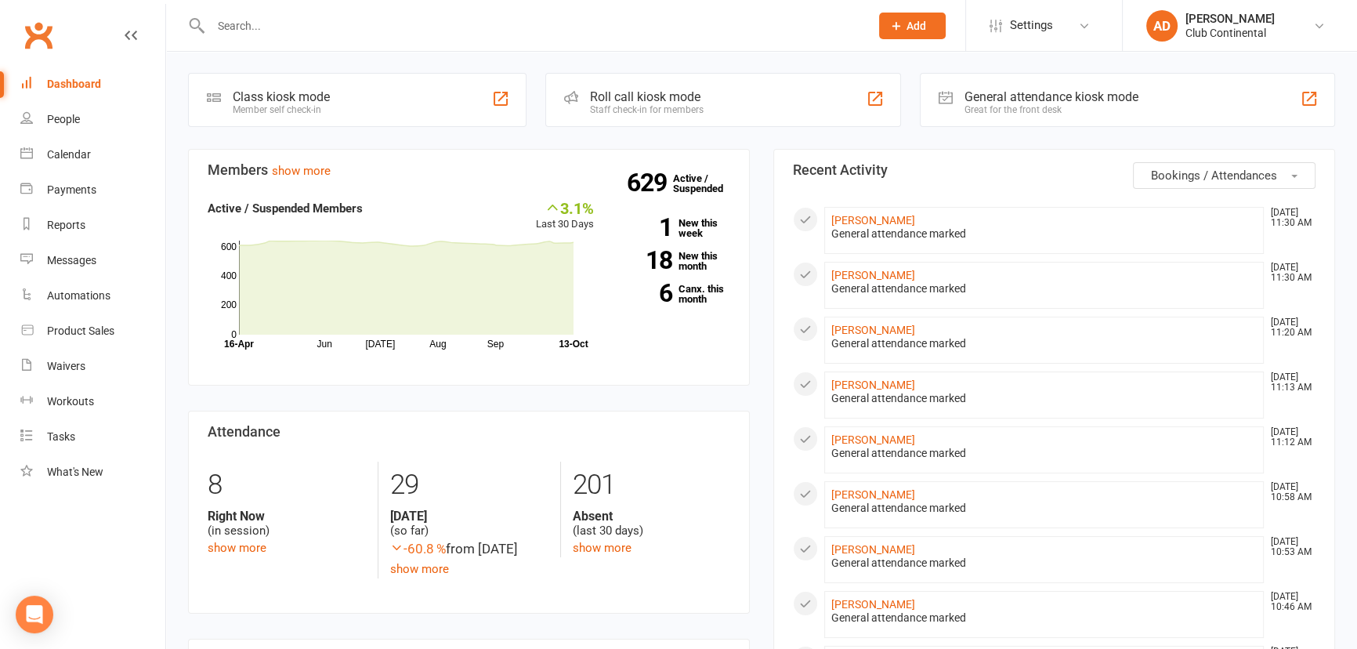
scroll to position [213, 0]
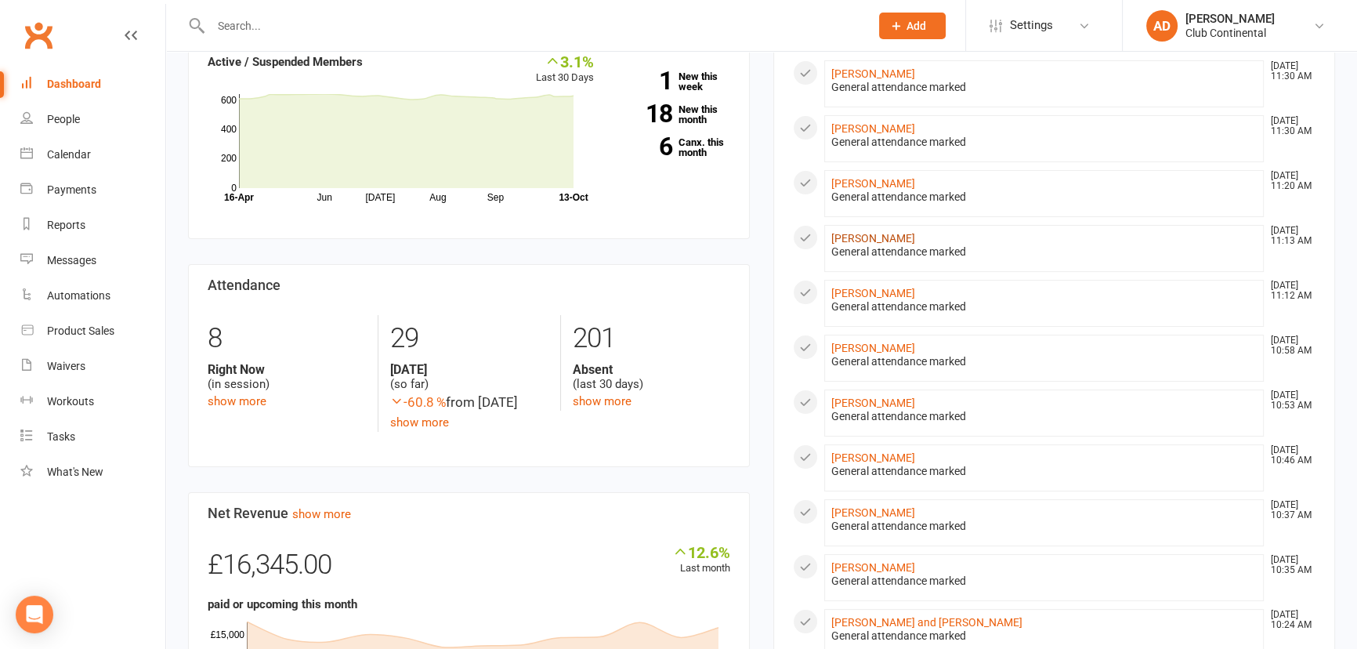
click at [866, 237] on link "Danni Jarrousse" at bounding box center [873, 238] width 84 height 13
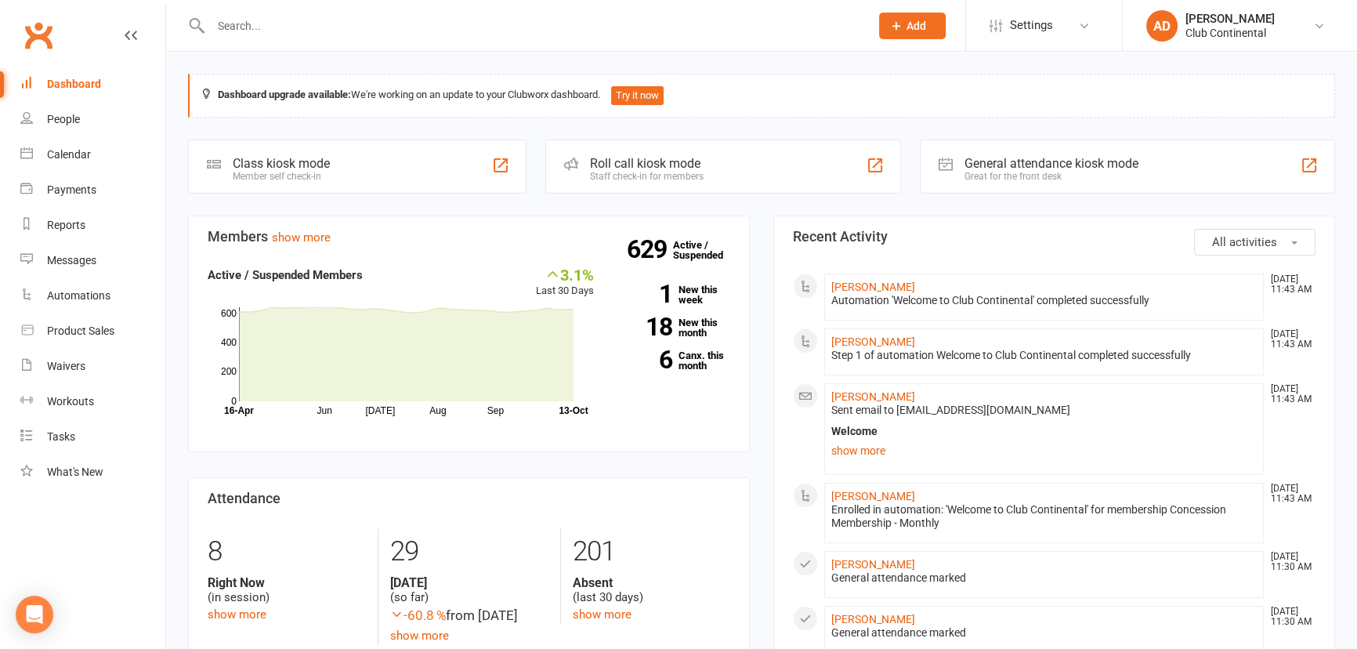
click at [1246, 250] on button "All activities" at bounding box center [1254, 242] width 121 height 27
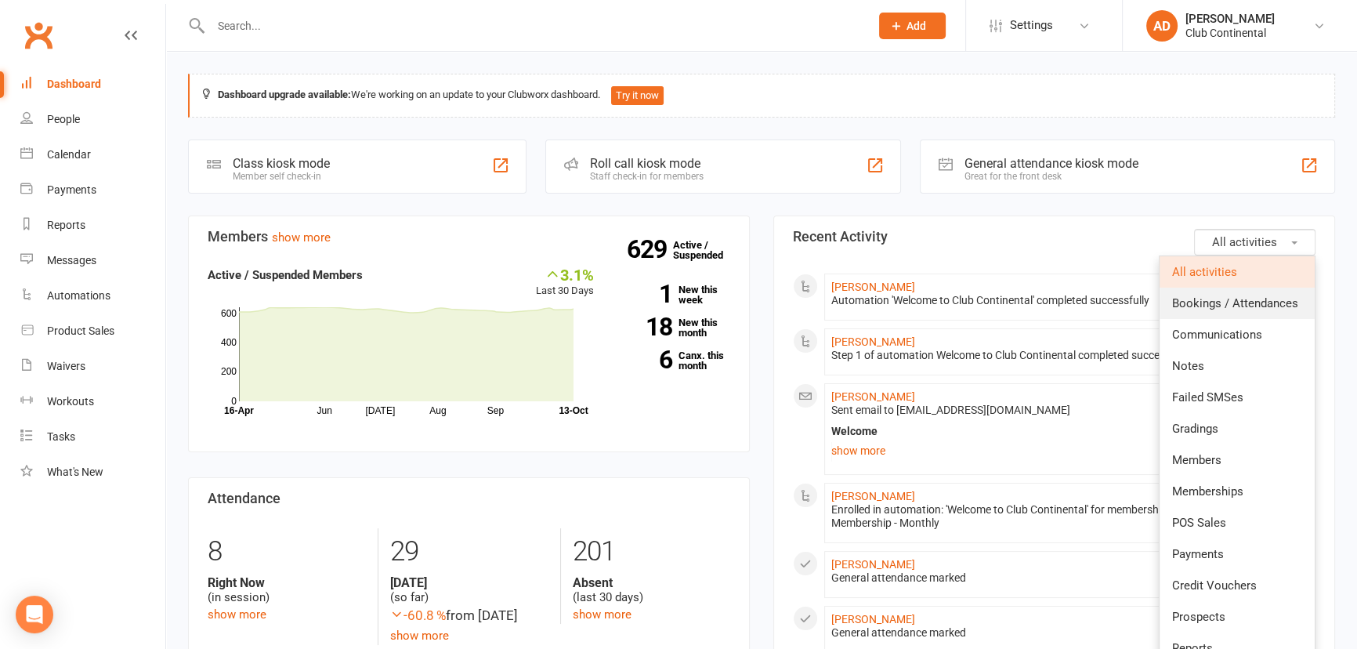
click at [1250, 297] on span "Bookings / Attendances" at bounding box center [1235, 303] width 126 height 14
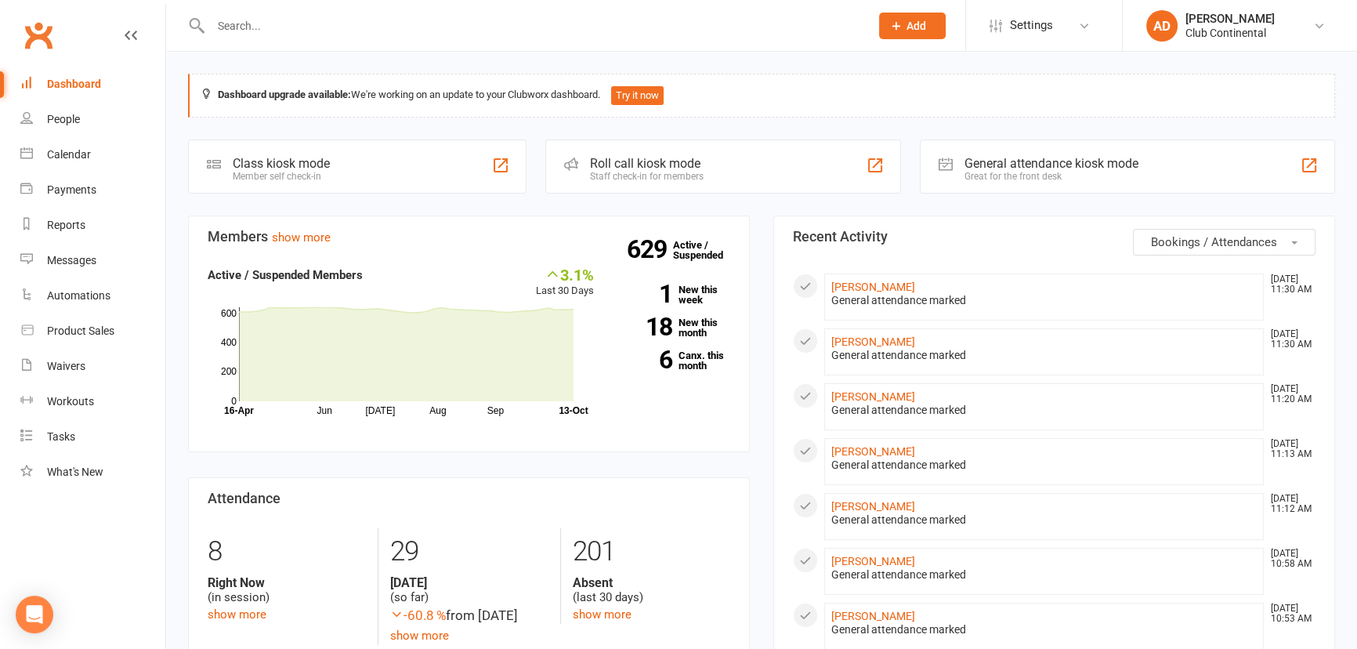
click at [439, 18] on input "text" at bounding box center [532, 26] width 653 height 22
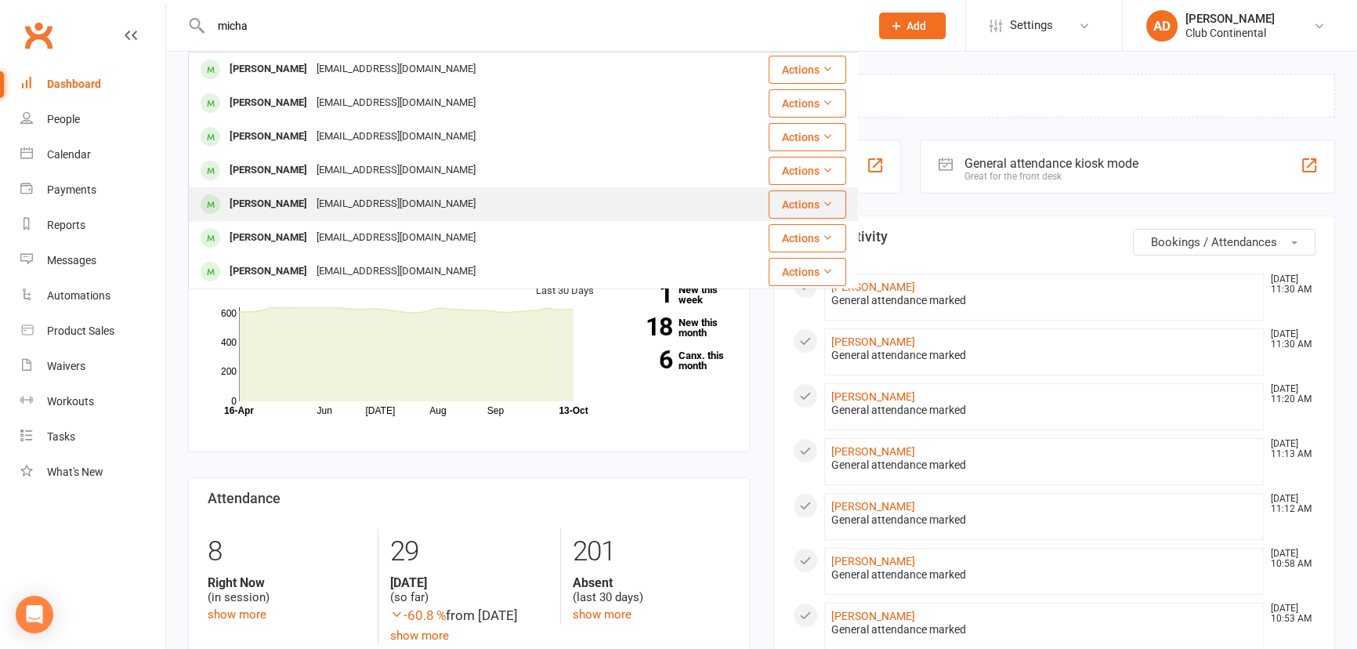
type input "micha"
click at [319, 211] on div "mikeroach56@icloud.com" at bounding box center [396, 204] width 168 height 23
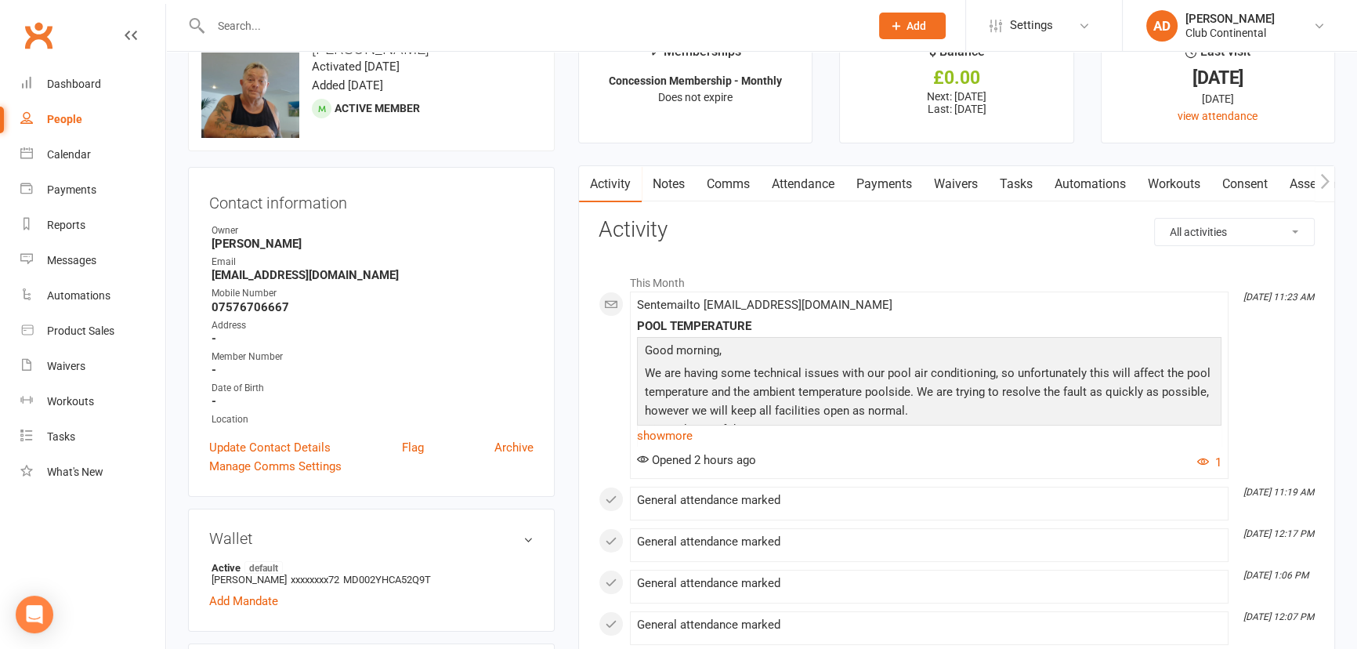
scroll to position [71, 0]
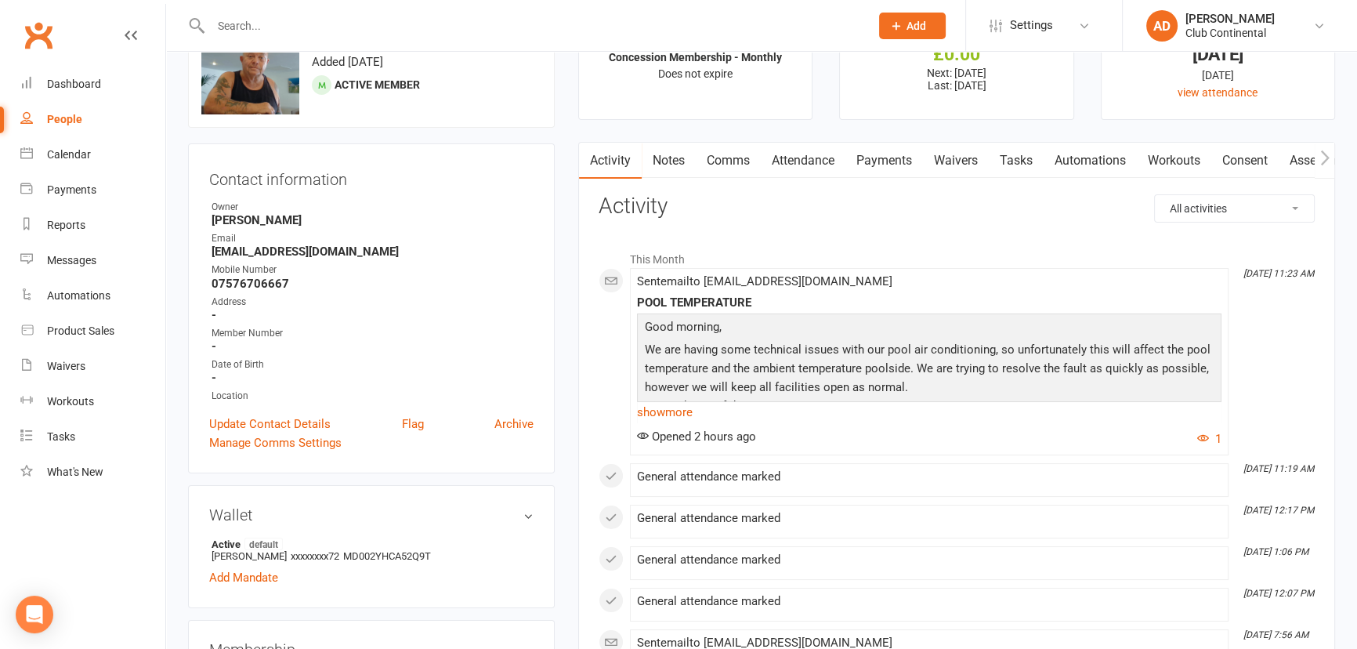
click at [35, 45] on link "Clubworx" at bounding box center [38, 35] width 39 height 39
